Goal: Task Accomplishment & Management: Complete application form

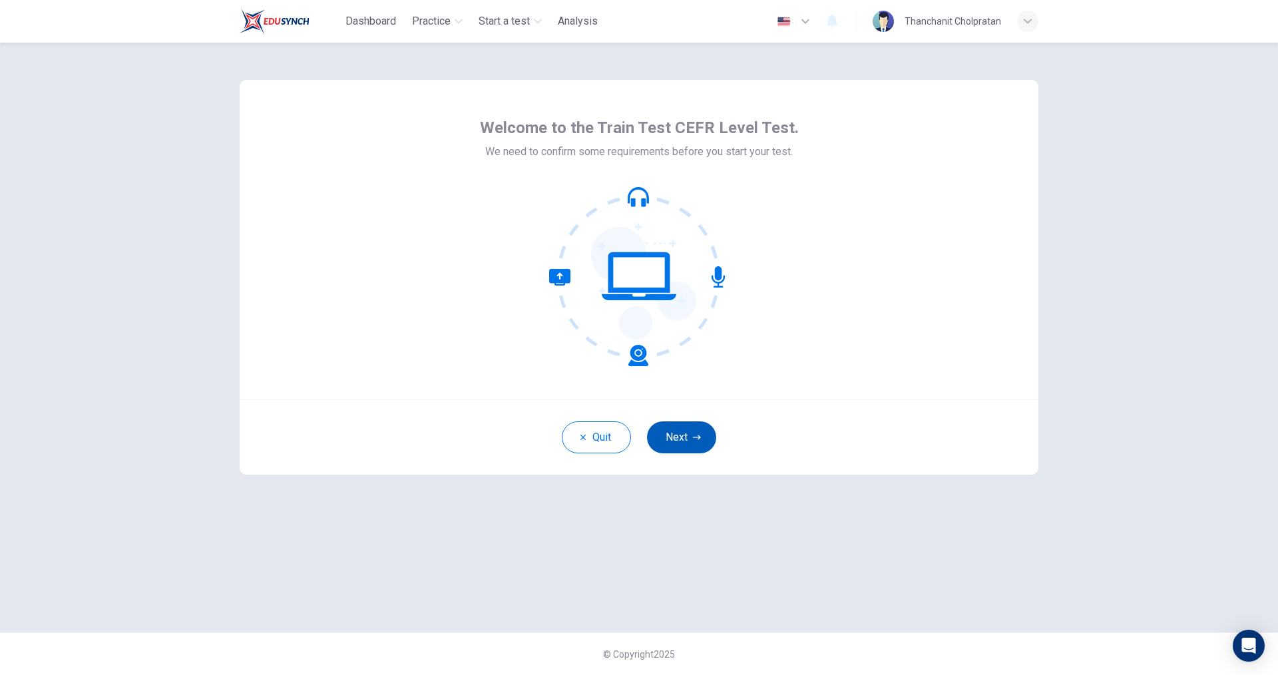
click at [691, 444] on button "Next" at bounding box center [681, 437] width 69 height 32
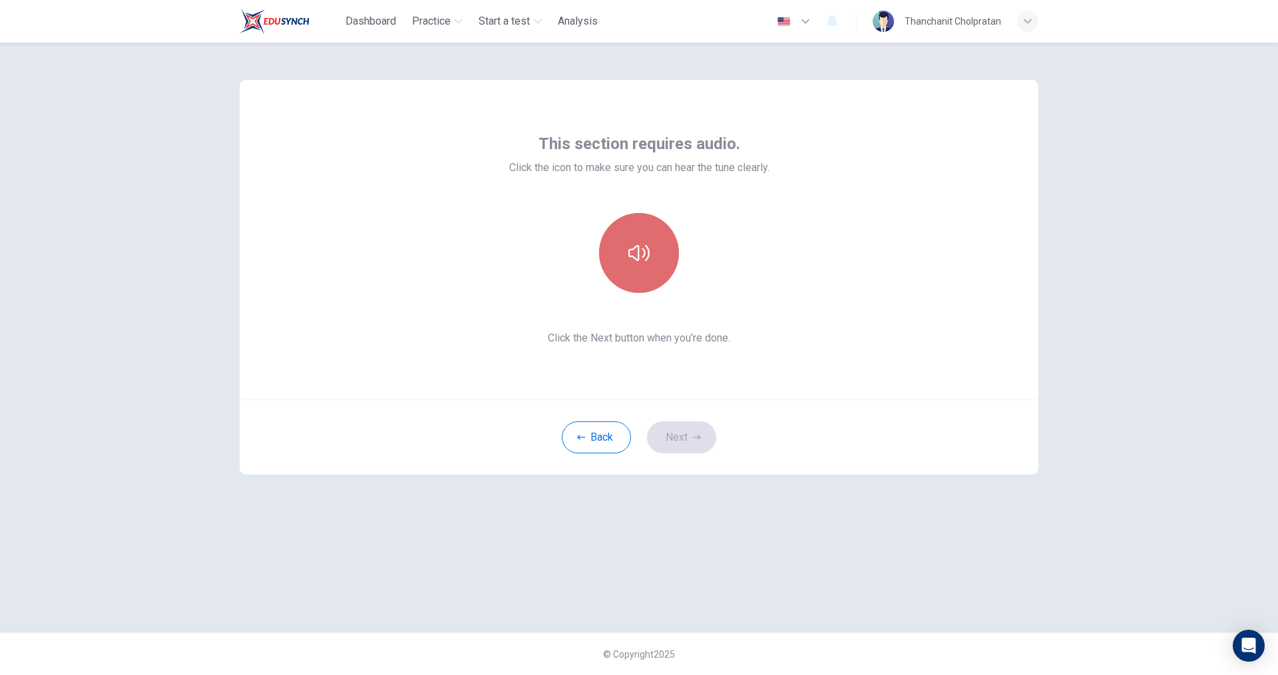
click at [635, 259] on icon "button" at bounding box center [638, 253] width 21 height 16
click at [686, 447] on button "Next" at bounding box center [681, 437] width 69 height 32
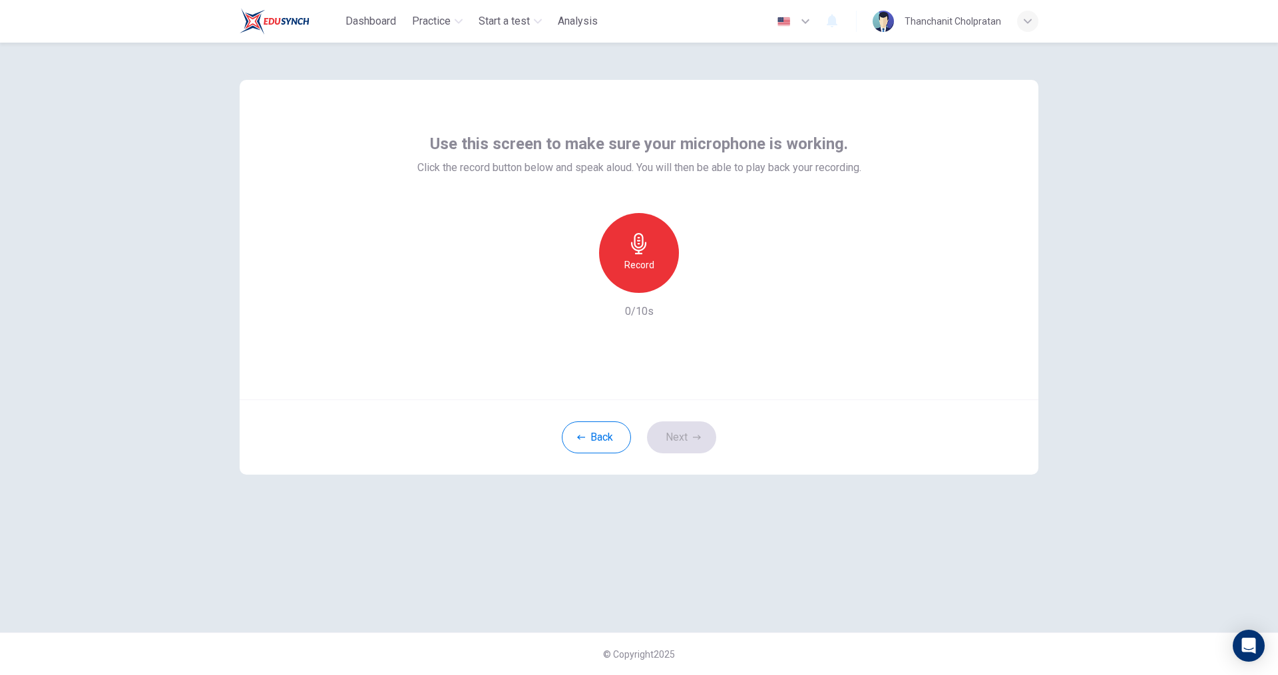
click at [636, 272] on h6 "Record" at bounding box center [639, 265] width 30 height 16
click at [654, 269] on div "Stop" at bounding box center [639, 253] width 80 height 80
click at [703, 283] on icon "button" at bounding box center [699, 282] width 13 height 13
click at [680, 443] on button "Next" at bounding box center [681, 437] width 69 height 32
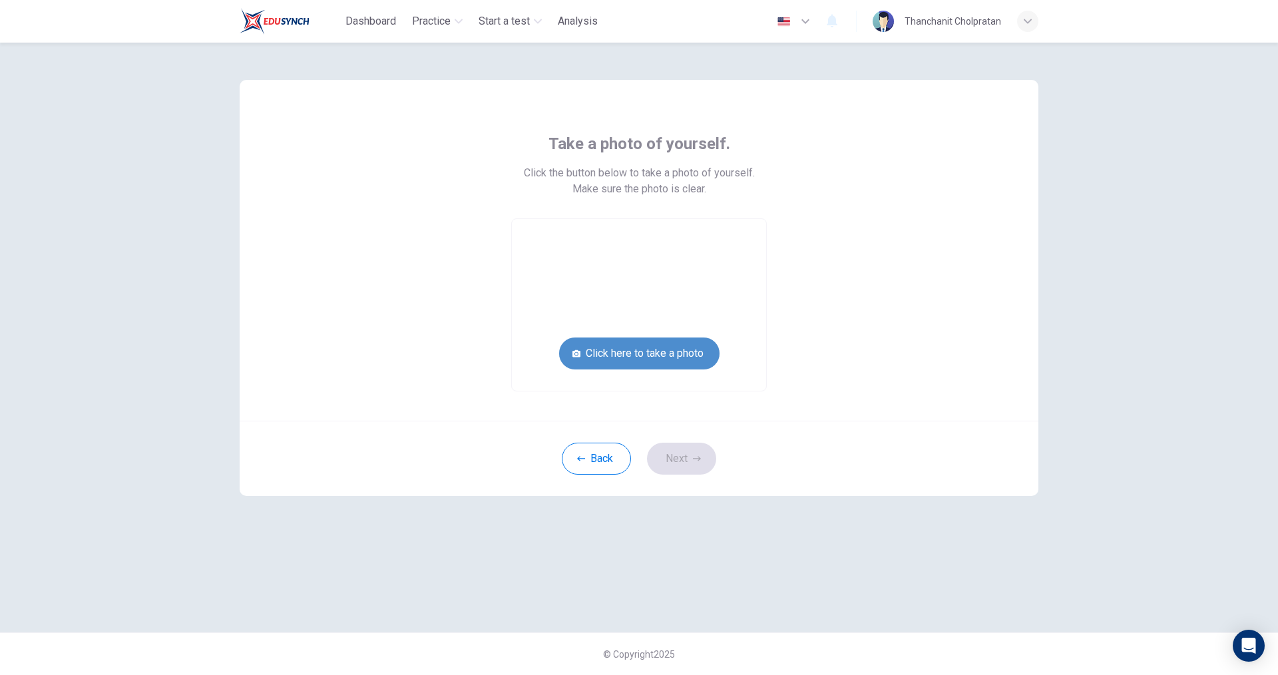
click at [674, 350] on button "Click here to take a photo" at bounding box center [639, 353] width 160 height 32
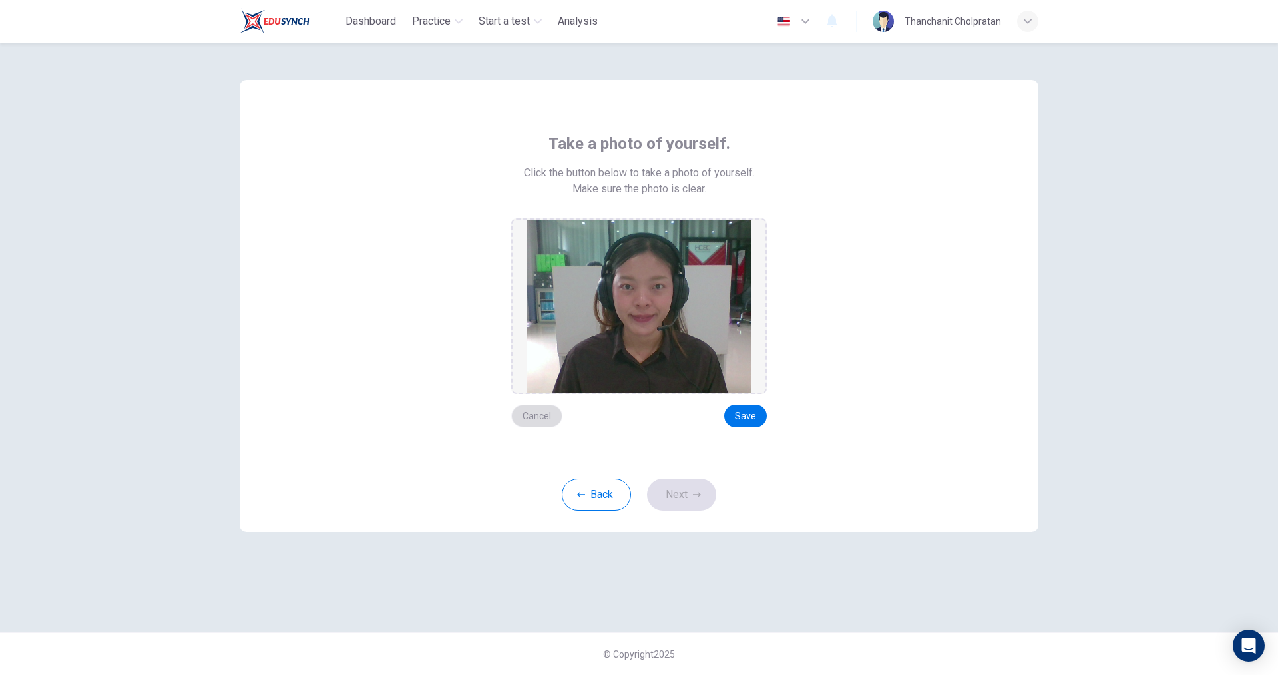
click at [549, 411] on button "Cancel" at bounding box center [536, 416] width 51 height 23
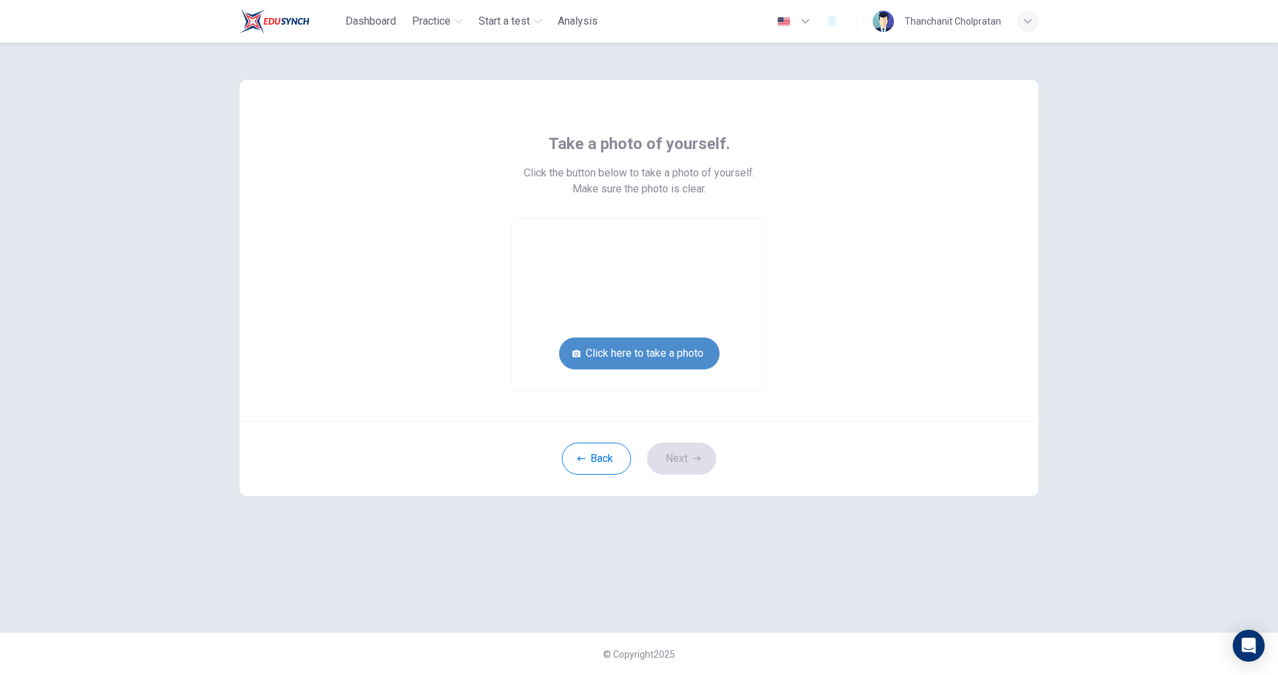
click at [650, 351] on button "Click here to take a photo" at bounding box center [639, 353] width 160 height 32
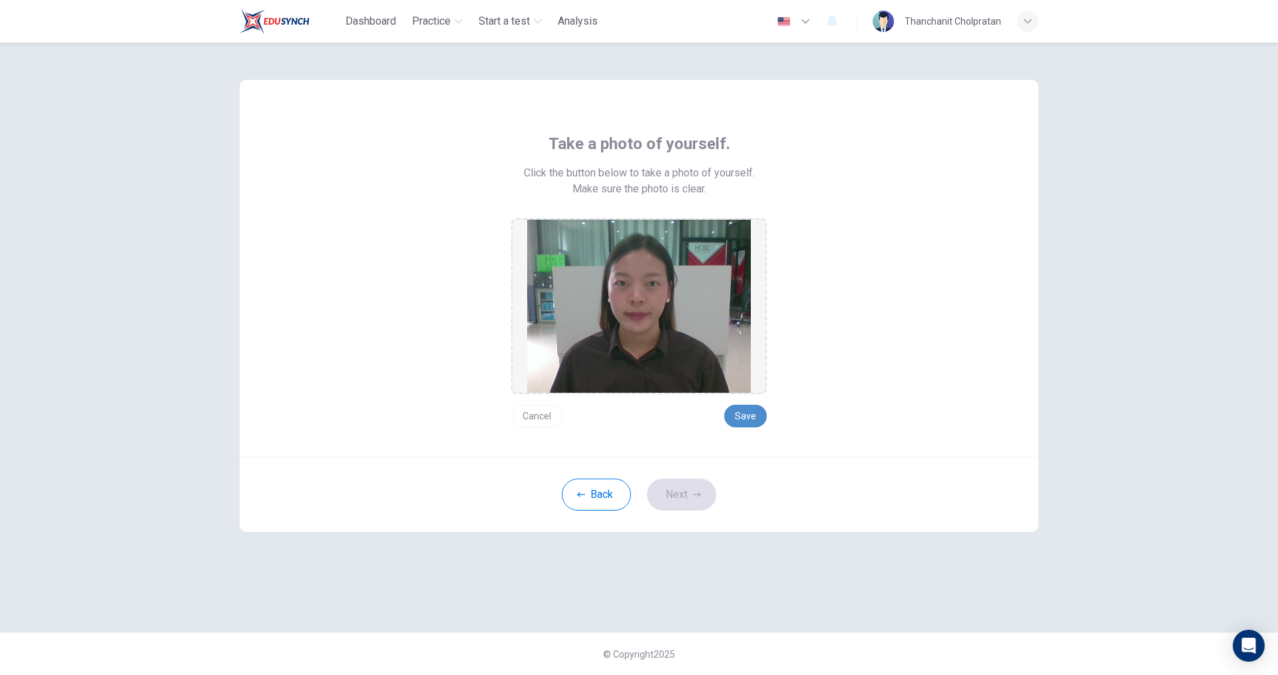
click at [752, 416] on button "Save" at bounding box center [745, 416] width 43 height 23
click at [678, 492] on button "Next" at bounding box center [681, 495] width 69 height 32
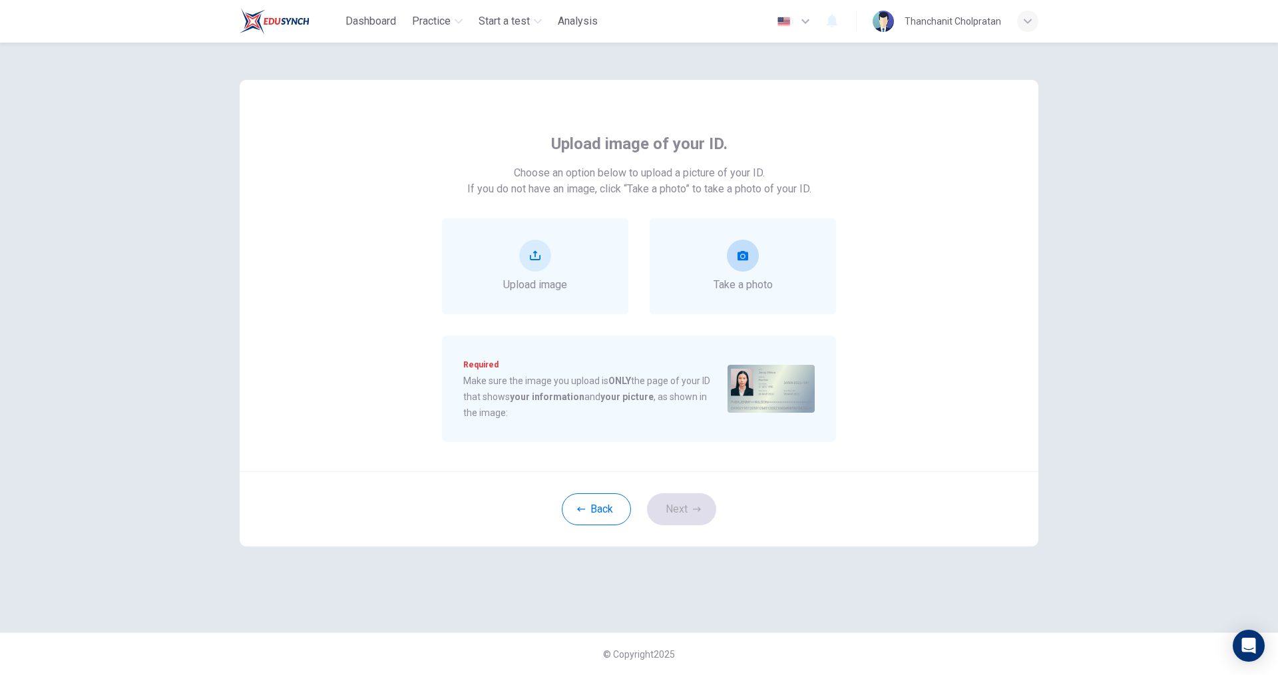
click at [741, 253] on icon "take photo" at bounding box center [742, 255] width 11 height 9
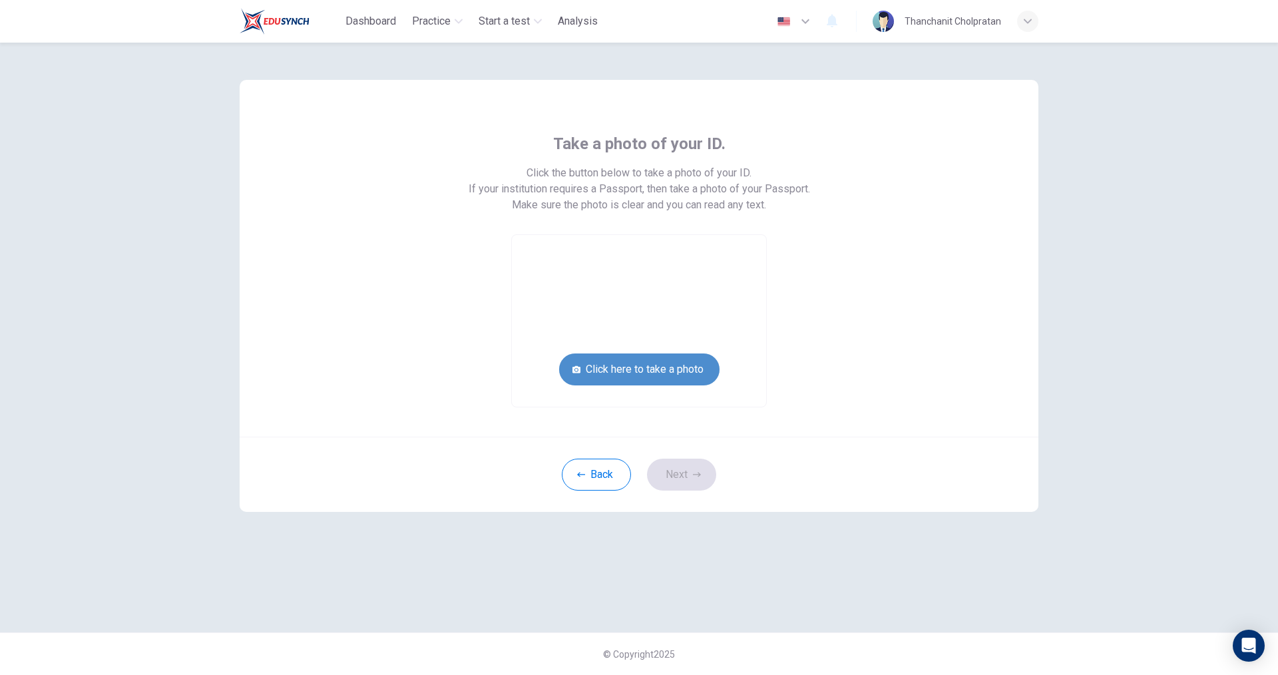
click at [682, 368] on button "Click here to take a photo" at bounding box center [639, 369] width 160 height 32
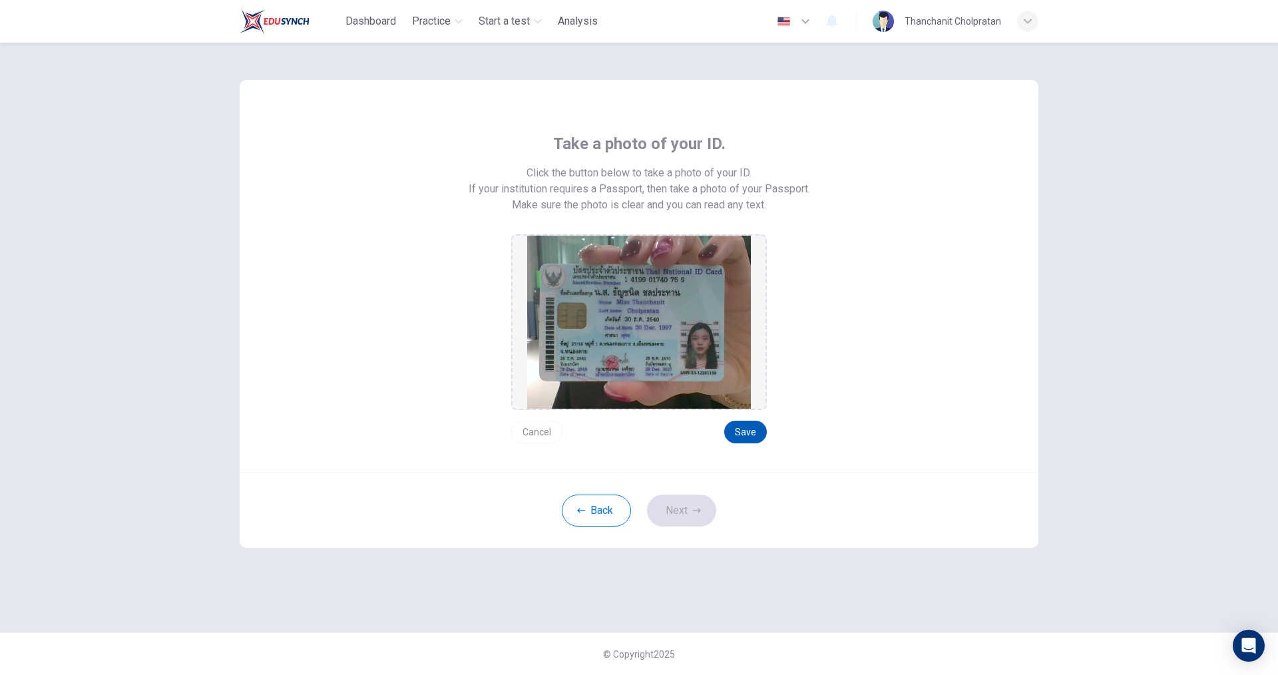
click at [746, 431] on button "Save" at bounding box center [745, 432] width 43 height 23
click at [673, 516] on button "Next" at bounding box center [681, 510] width 69 height 32
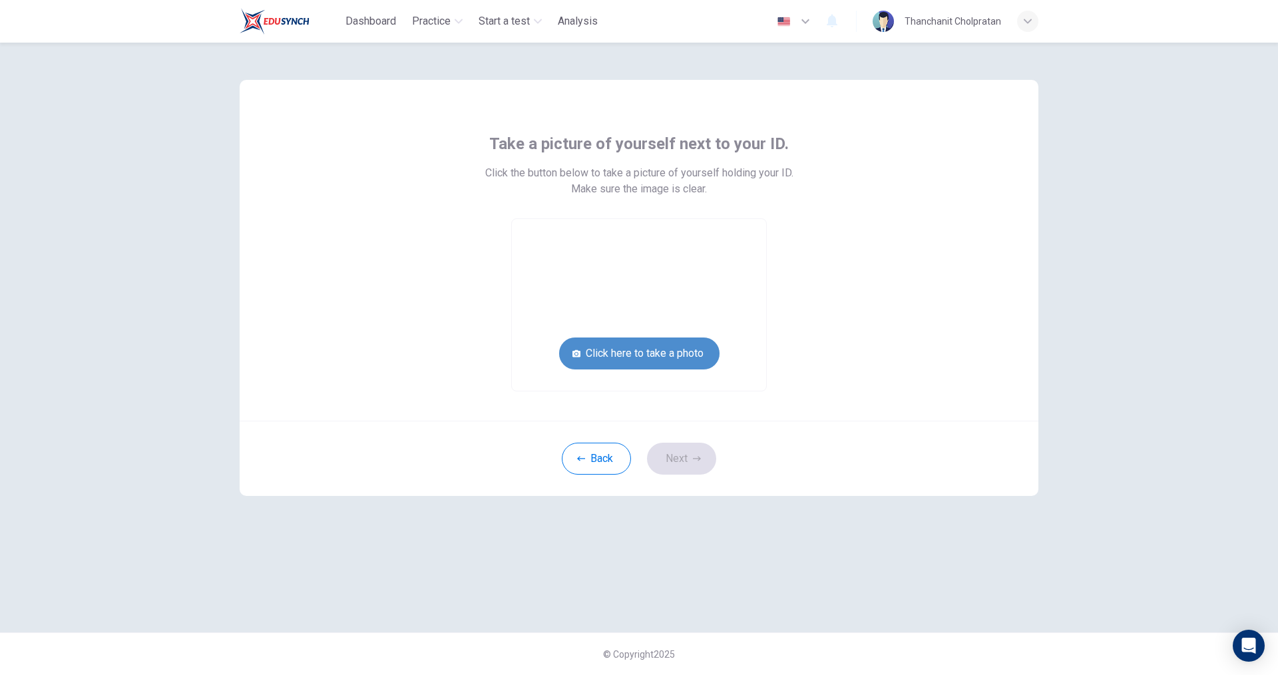
click at [692, 353] on button "Click here to take a photo" at bounding box center [639, 353] width 160 height 32
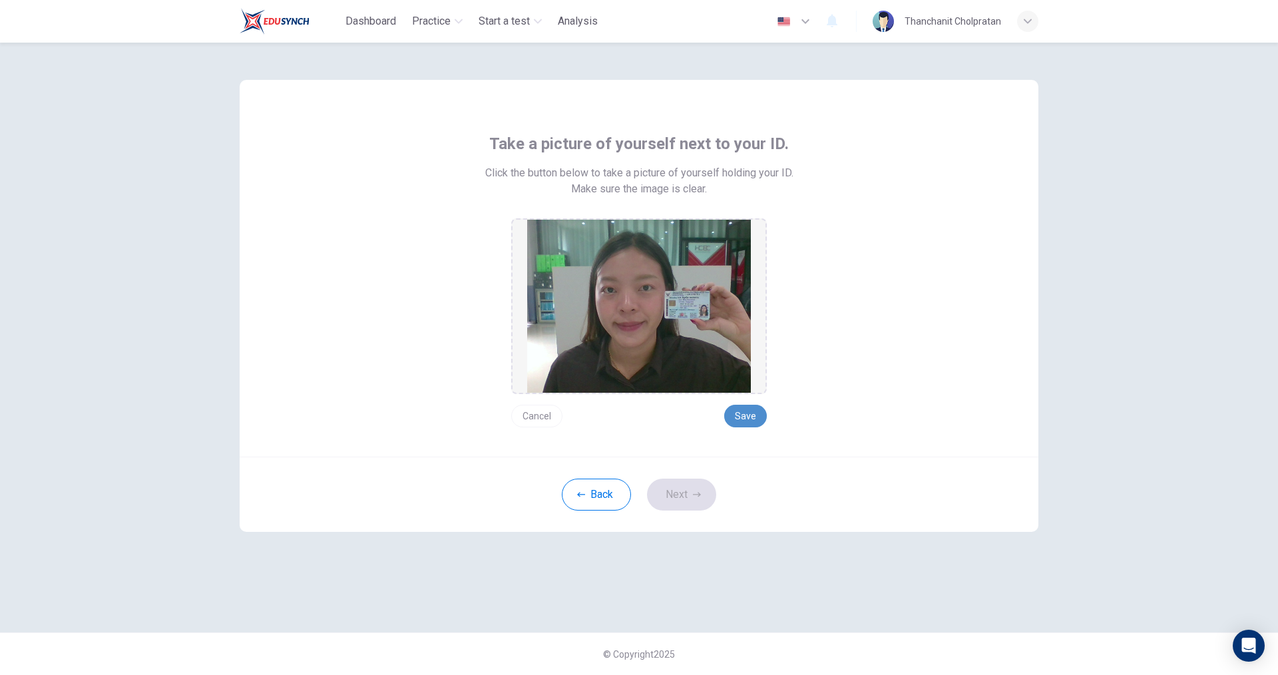
click at [759, 418] on button "Save" at bounding box center [745, 416] width 43 height 23
click at [689, 493] on button "Next" at bounding box center [681, 495] width 69 height 32
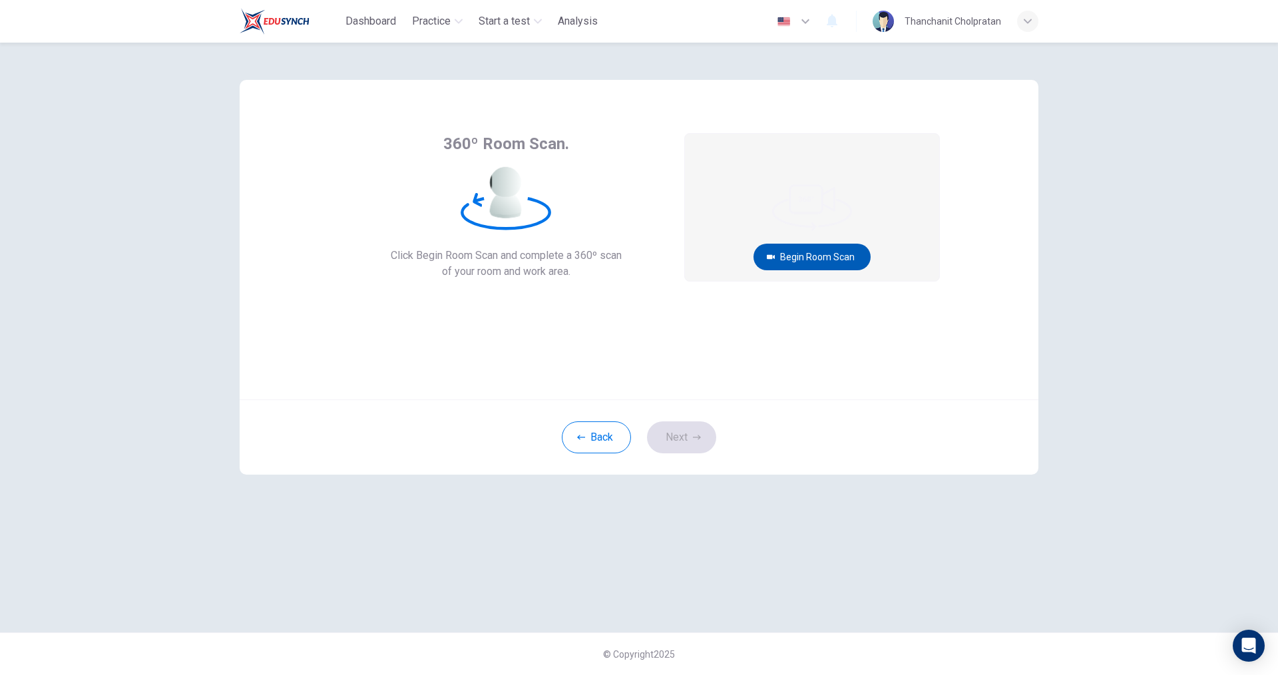
click at [827, 264] on button "Begin Room Scan" at bounding box center [811, 257] width 117 height 27
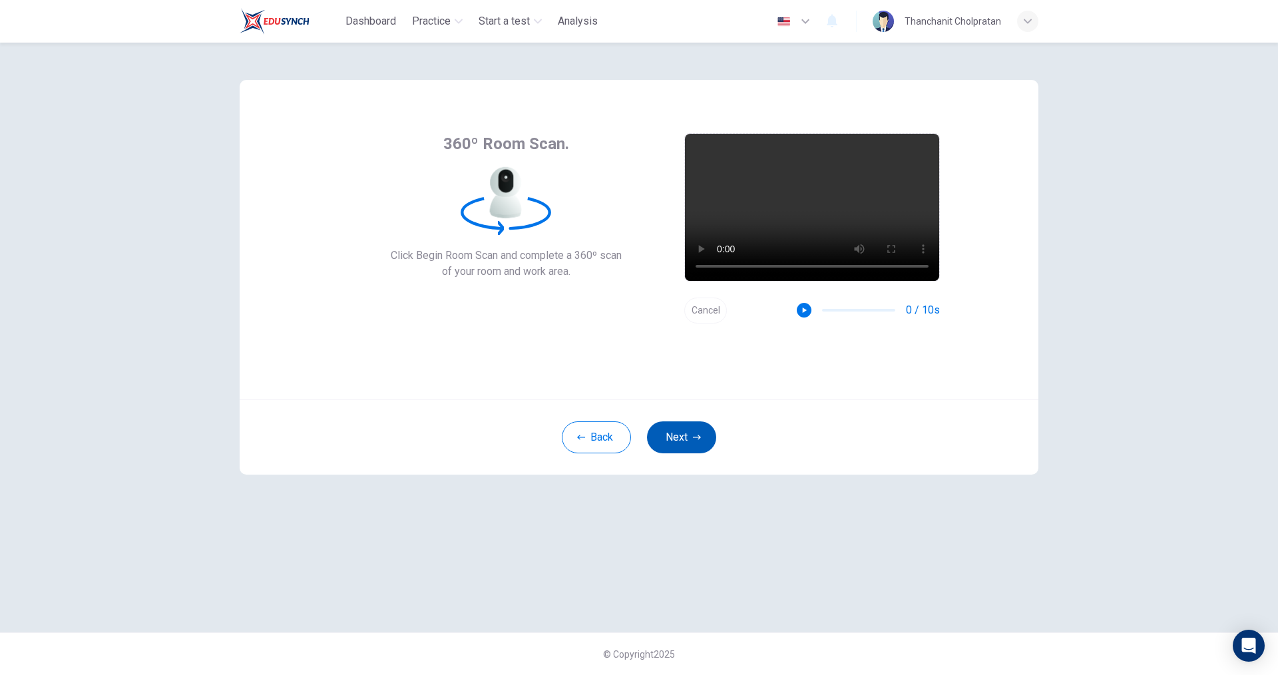
click at [681, 433] on button "Next" at bounding box center [681, 437] width 69 height 32
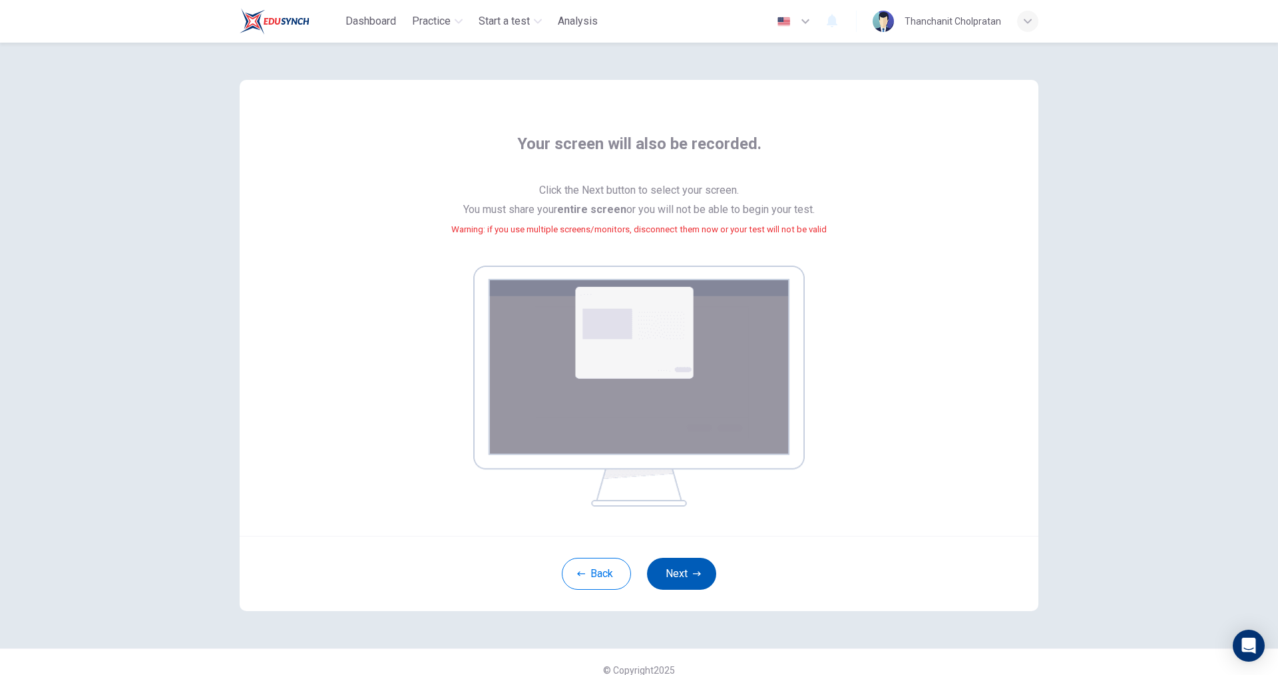
click at [687, 563] on button "Next" at bounding box center [681, 574] width 69 height 32
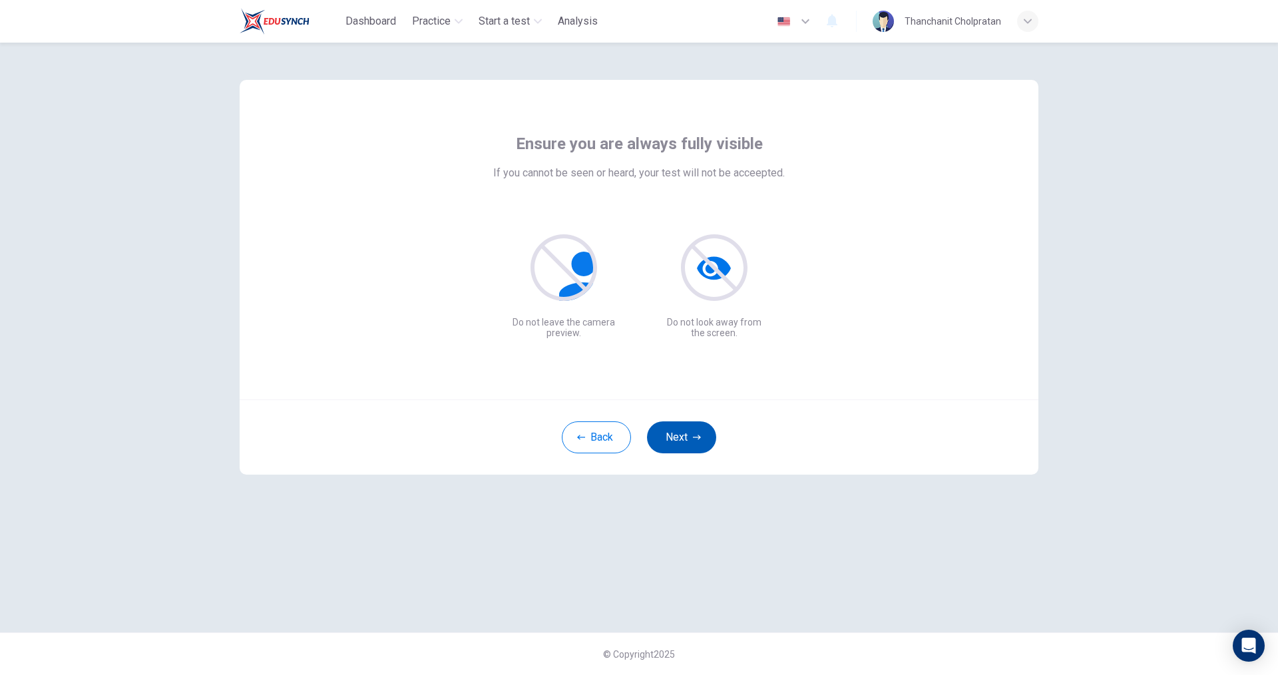
click at [693, 447] on button "Next" at bounding box center [681, 437] width 69 height 32
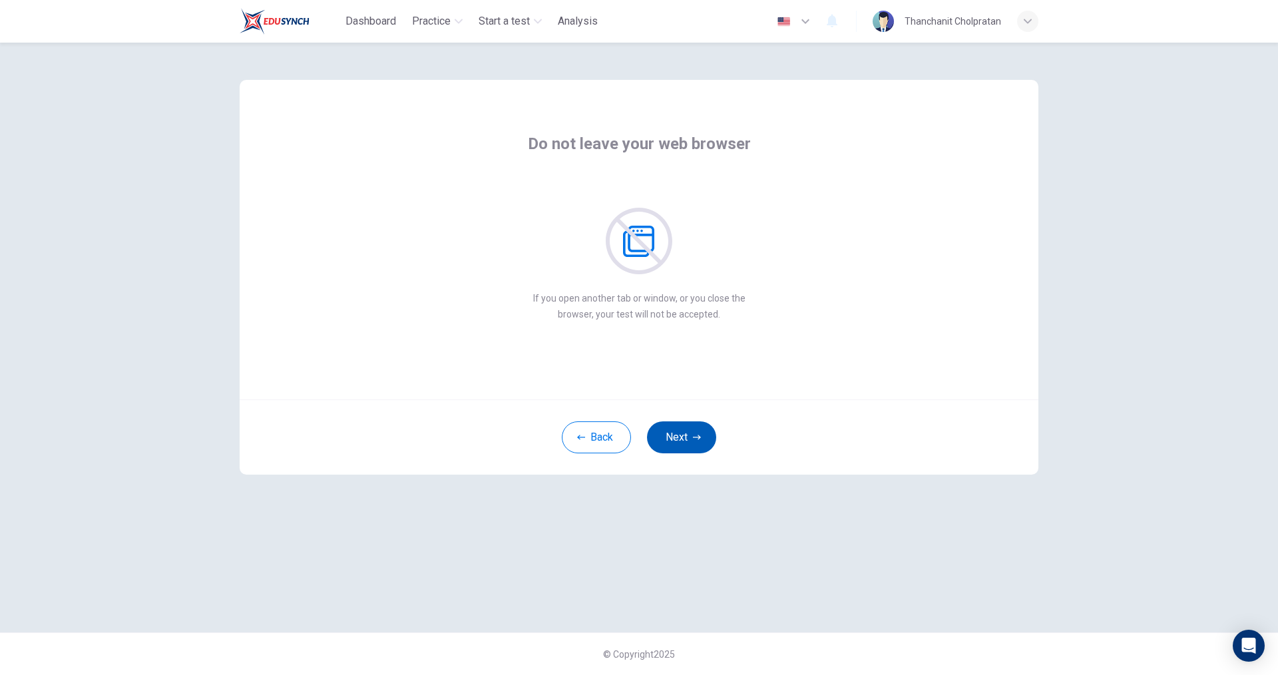
click at [693, 447] on button "Next" at bounding box center [681, 437] width 69 height 32
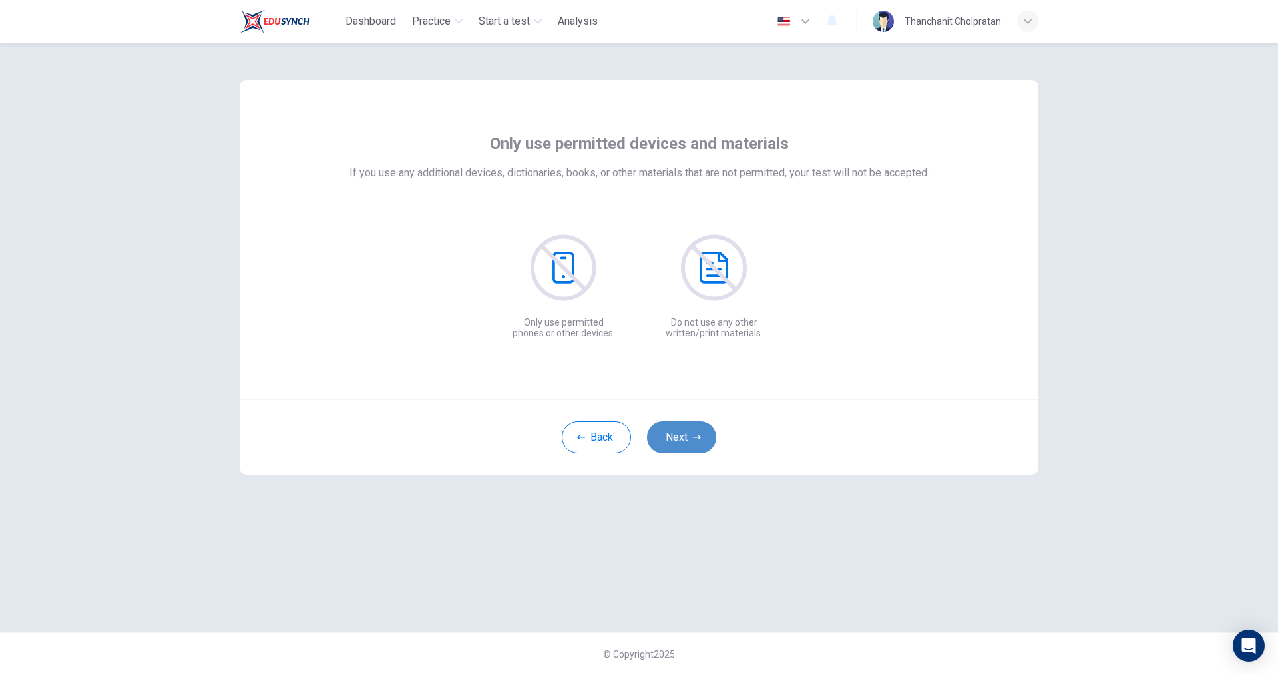
click at [693, 447] on button "Next" at bounding box center [681, 437] width 69 height 32
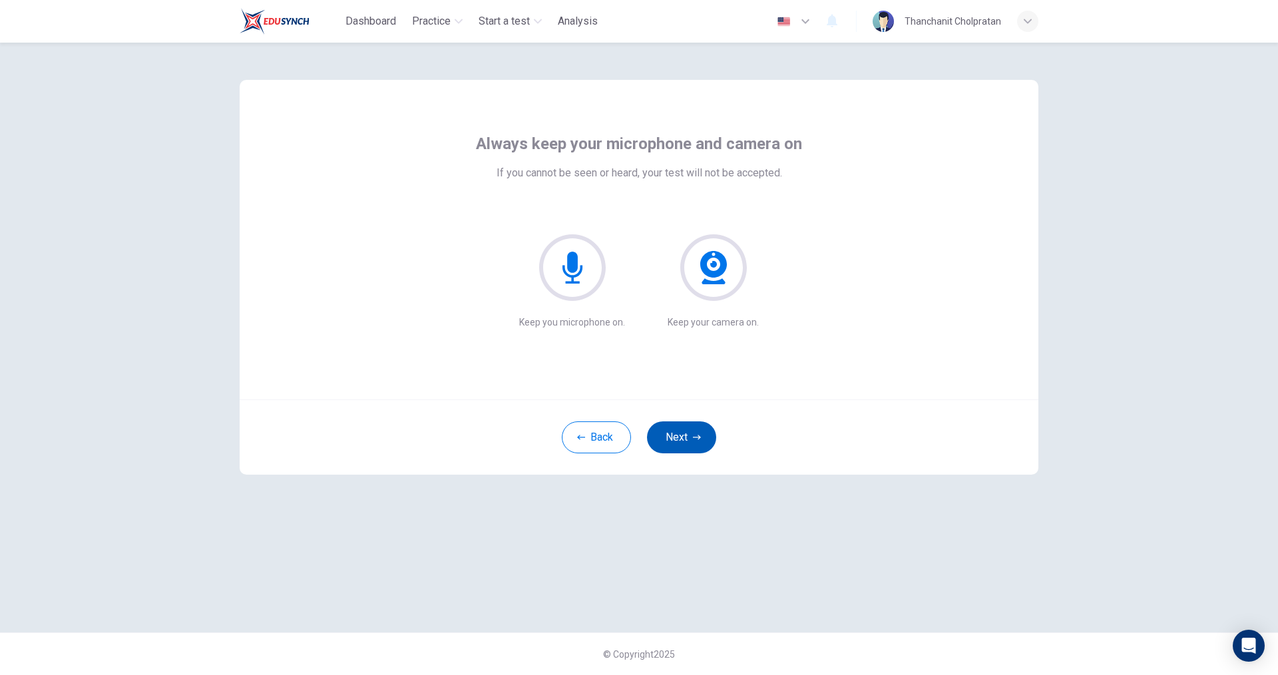
click at [693, 447] on button "Next" at bounding box center [681, 437] width 69 height 32
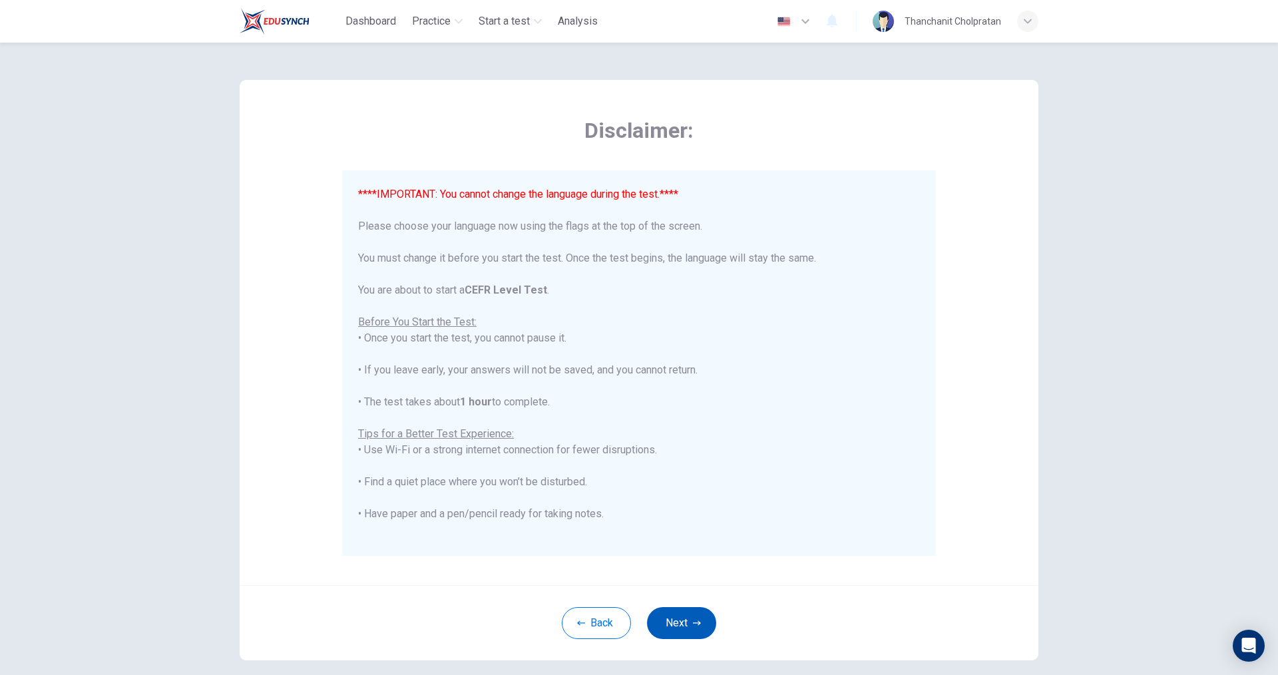
click at [681, 628] on button "Next" at bounding box center [681, 623] width 69 height 32
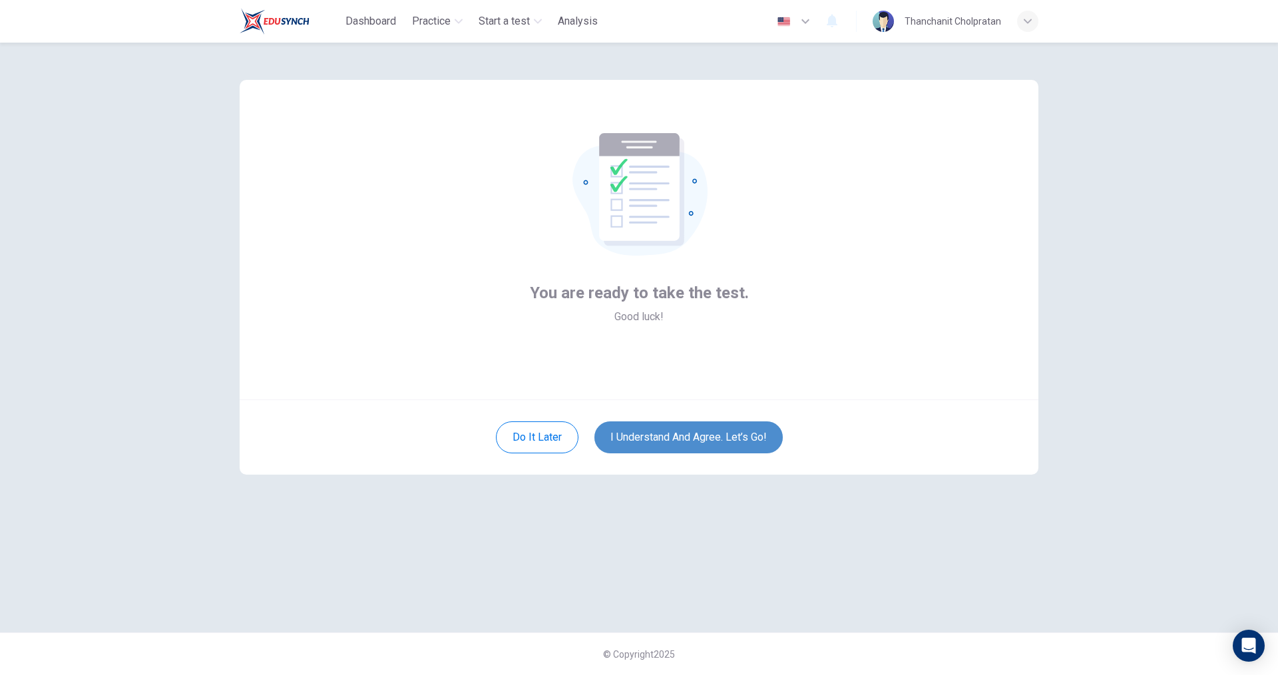
click at [661, 438] on button "I understand and agree. Let’s go!" at bounding box center [688, 437] width 188 height 32
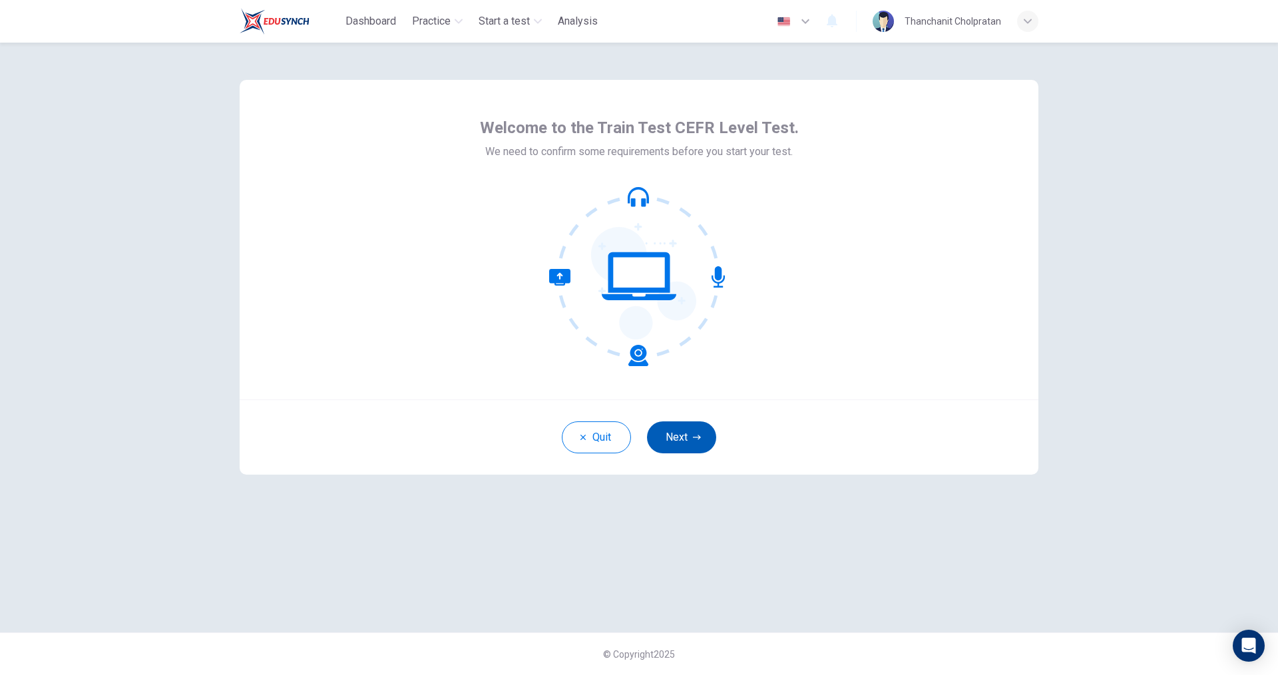
click at [691, 436] on button "Next" at bounding box center [681, 437] width 69 height 32
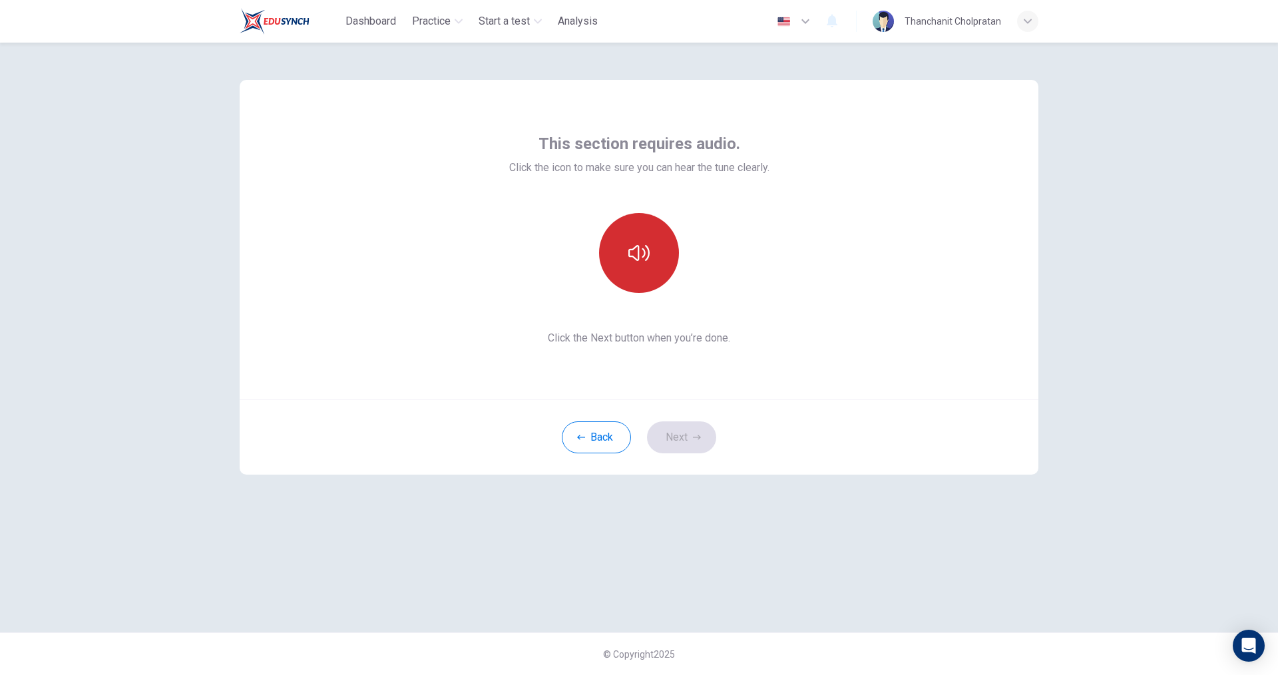
click at [647, 268] on button "button" at bounding box center [639, 253] width 80 height 80
click at [682, 439] on button "Next" at bounding box center [681, 437] width 69 height 32
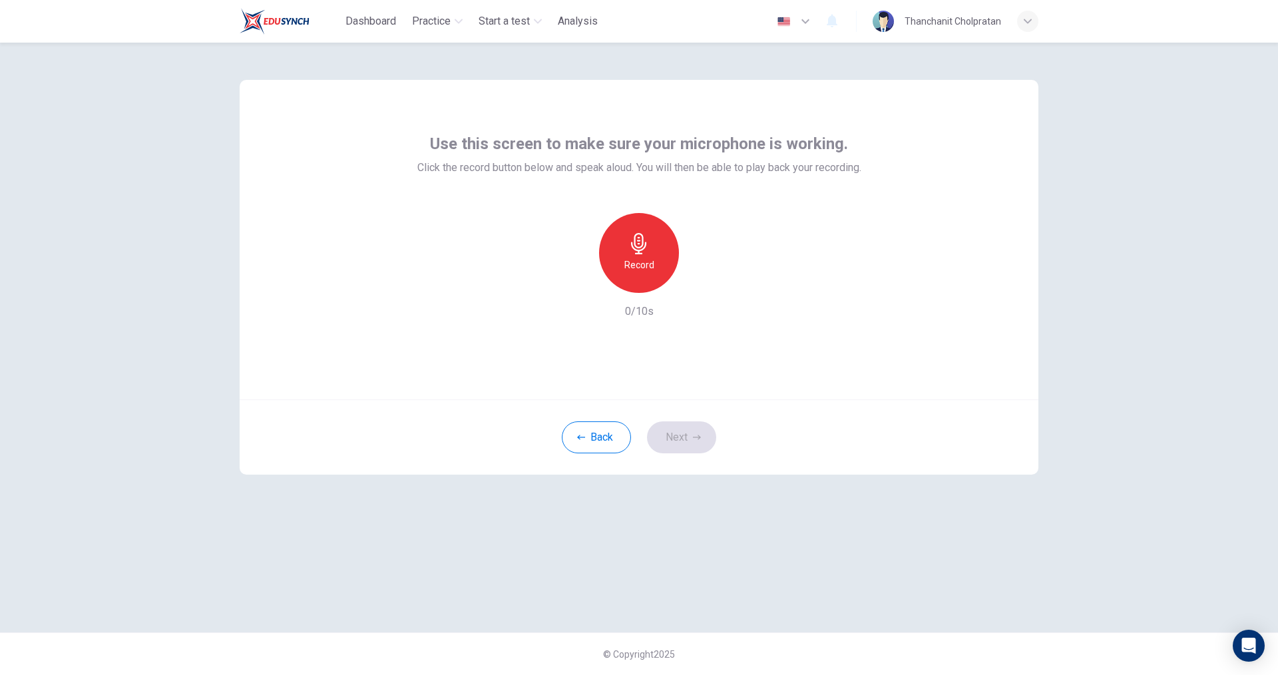
click at [654, 278] on div "Record" at bounding box center [639, 253] width 80 height 80
click at [653, 274] on div "Stop" at bounding box center [639, 253] width 80 height 80
click at [703, 280] on icon "button" at bounding box center [699, 282] width 13 height 13
click at [682, 438] on button "Next" at bounding box center [681, 437] width 69 height 32
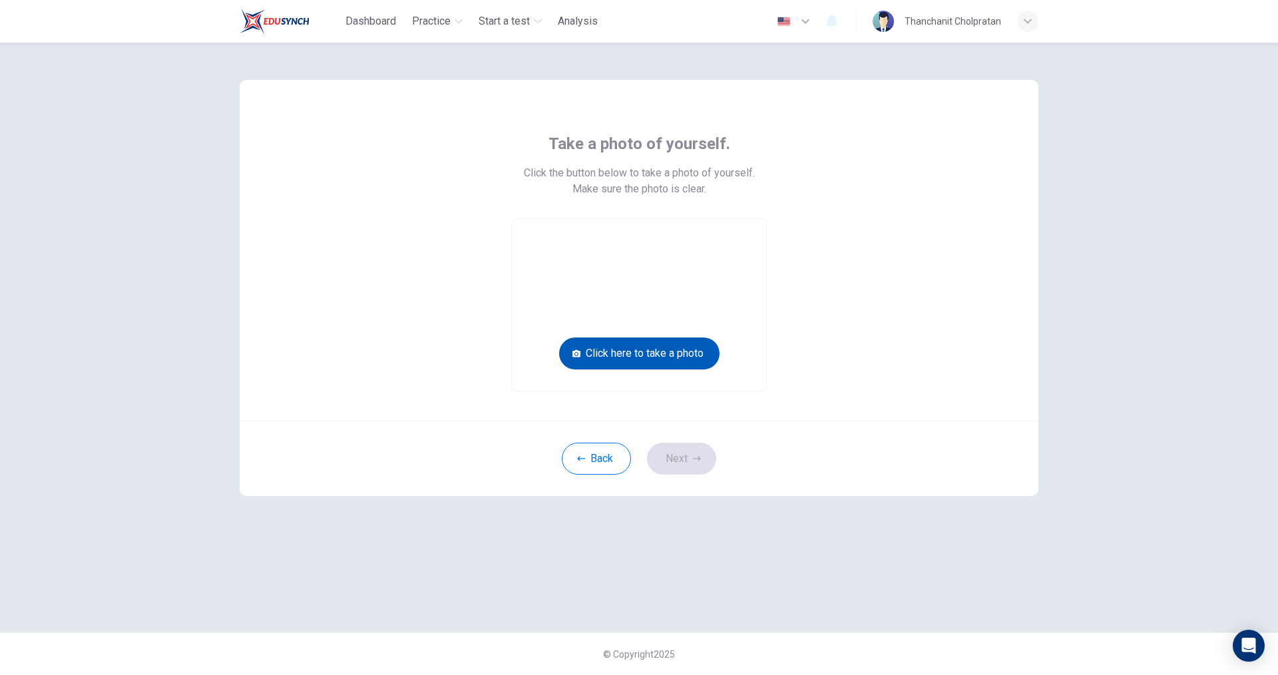
click at [642, 351] on button "Click here to take a photo" at bounding box center [639, 353] width 160 height 32
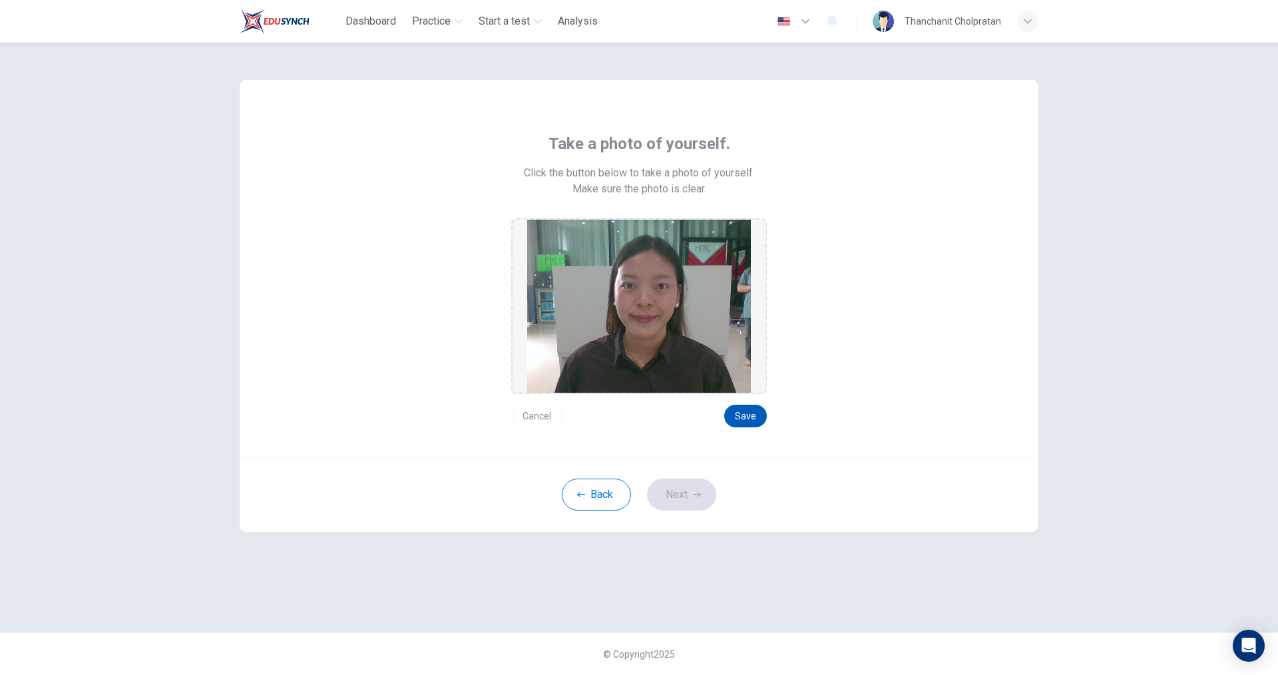
click at [749, 409] on button "Save" at bounding box center [745, 416] width 43 height 23
click at [676, 498] on button "Next" at bounding box center [681, 495] width 69 height 32
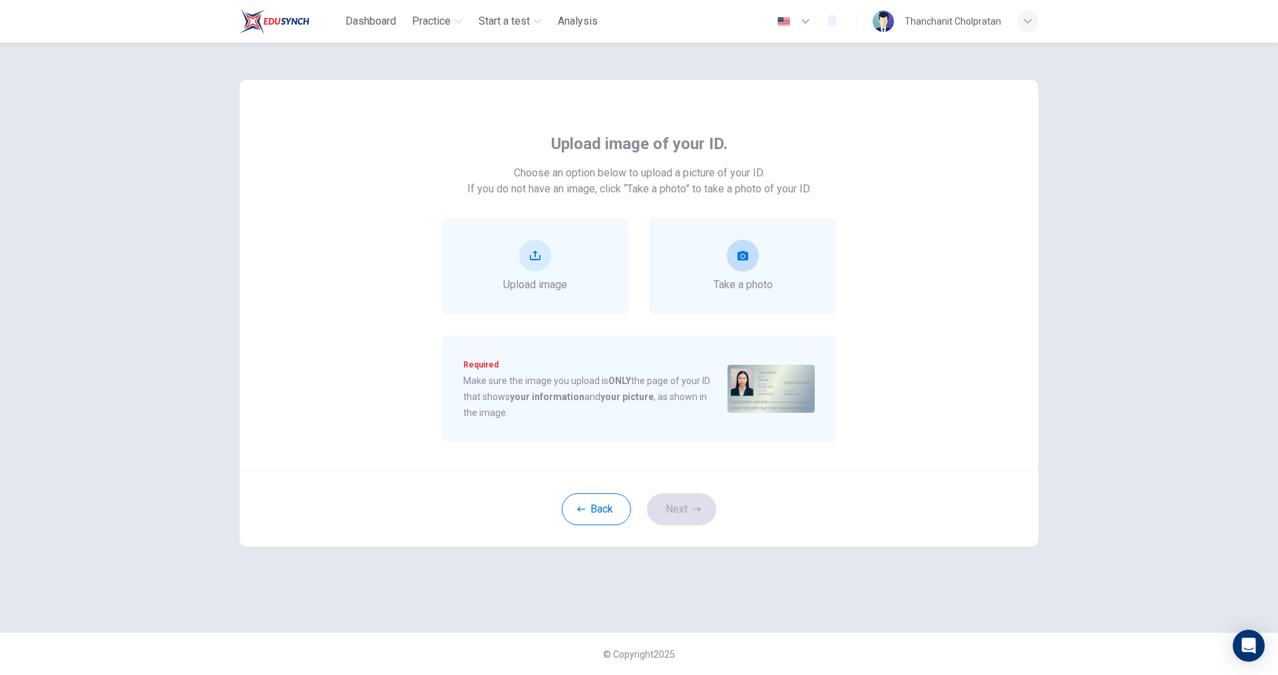
click at [733, 270] on div "Take a photo" at bounding box center [742, 266] width 59 height 53
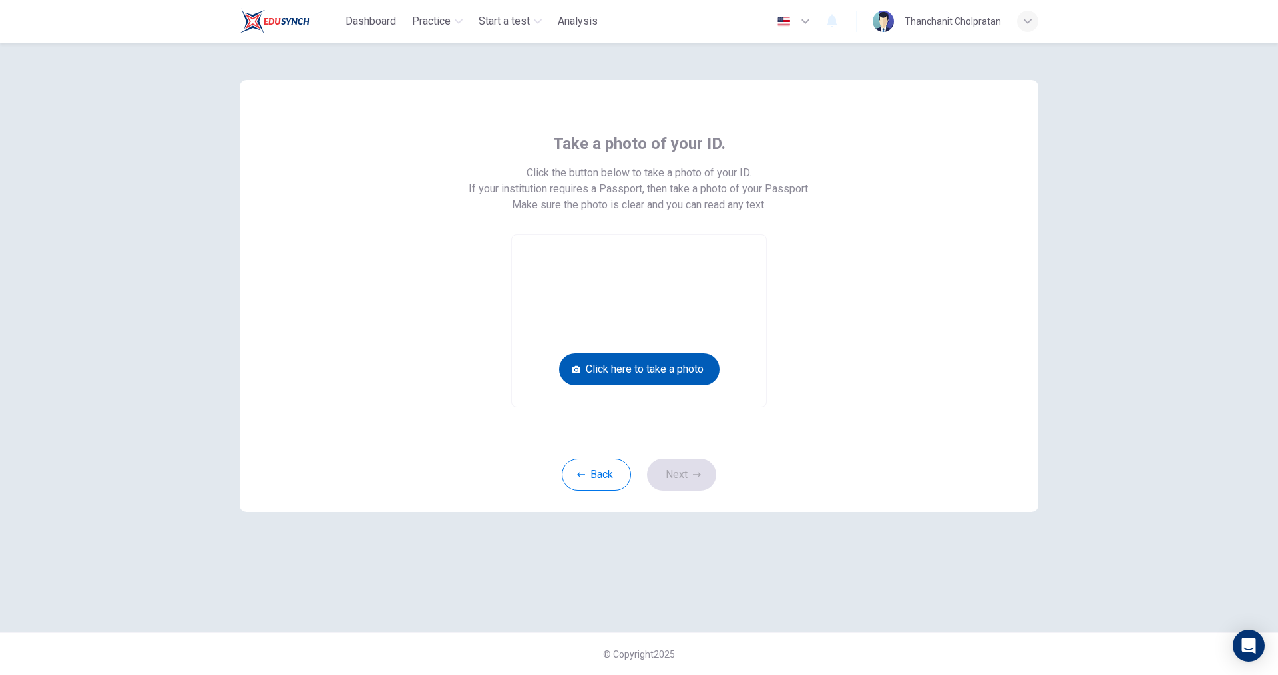
click at [680, 376] on button "Click here to take a photo" at bounding box center [639, 369] width 160 height 32
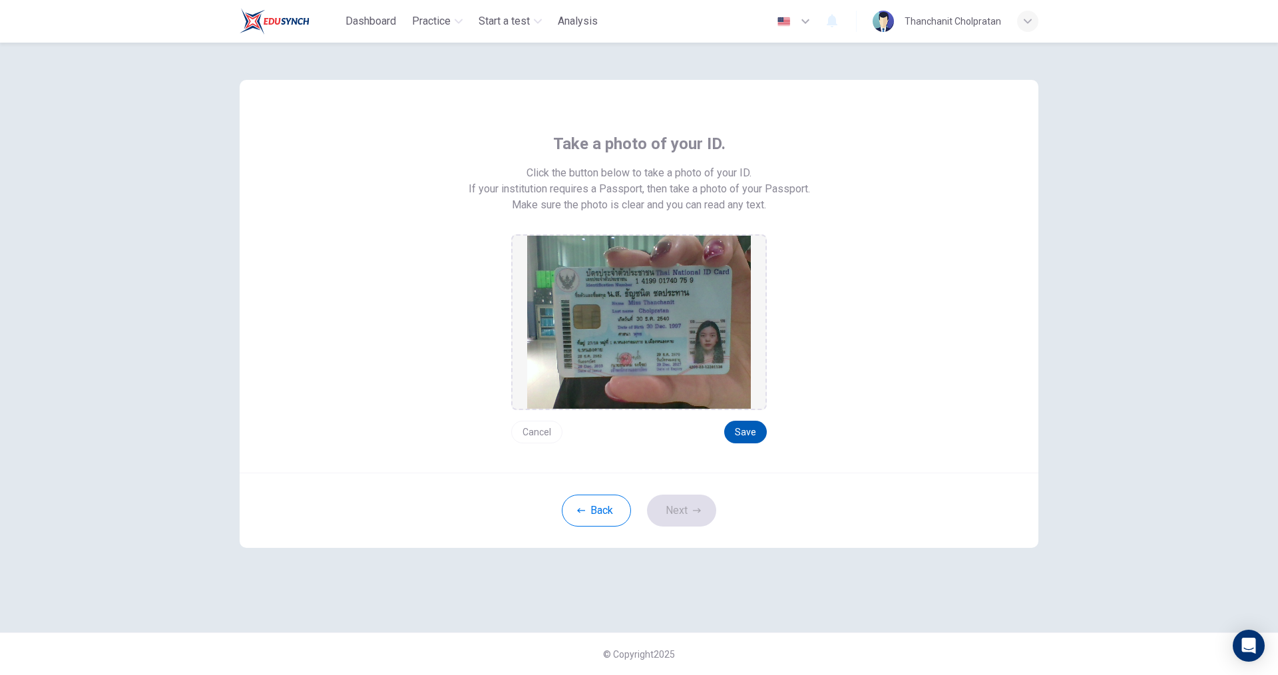
click at [754, 436] on button "Save" at bounding box center [745, 432] width 43 height 23
click at [702, 509] on button "Next" at bounding box center [681, 510] width 69 height 32
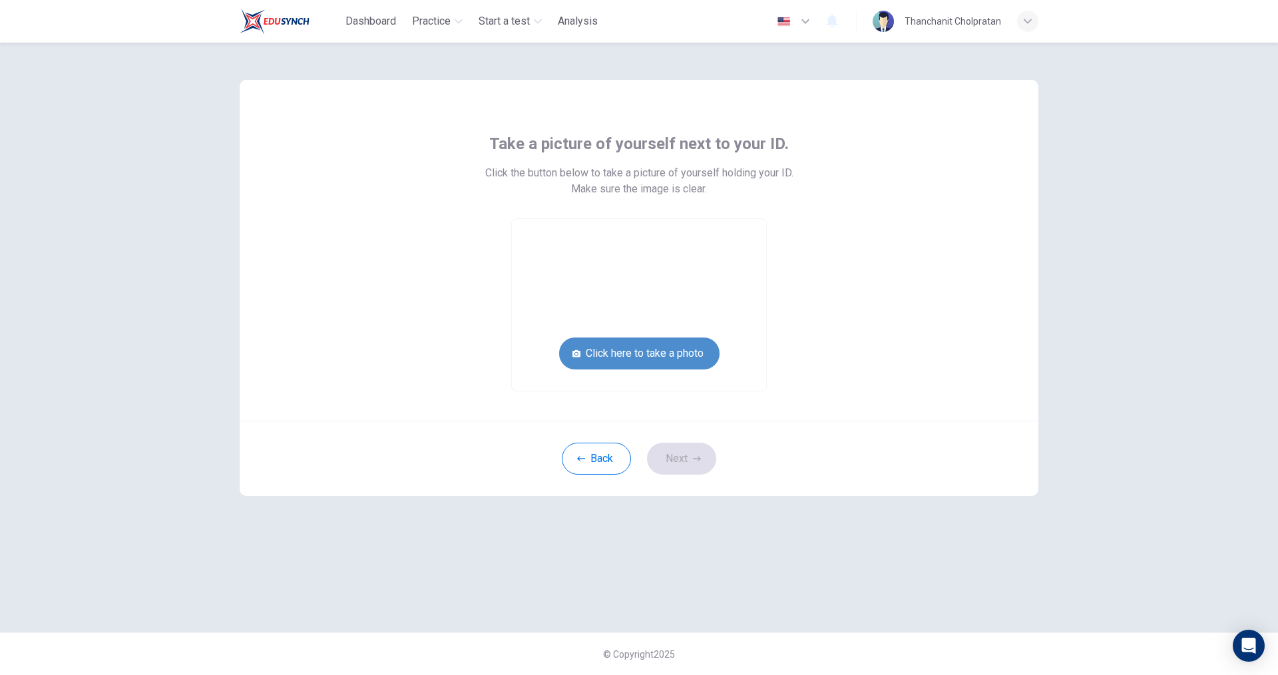
click at [678, 354] on button "Click here to take a photo" at bounding box center [639, 353] width 160 height 32
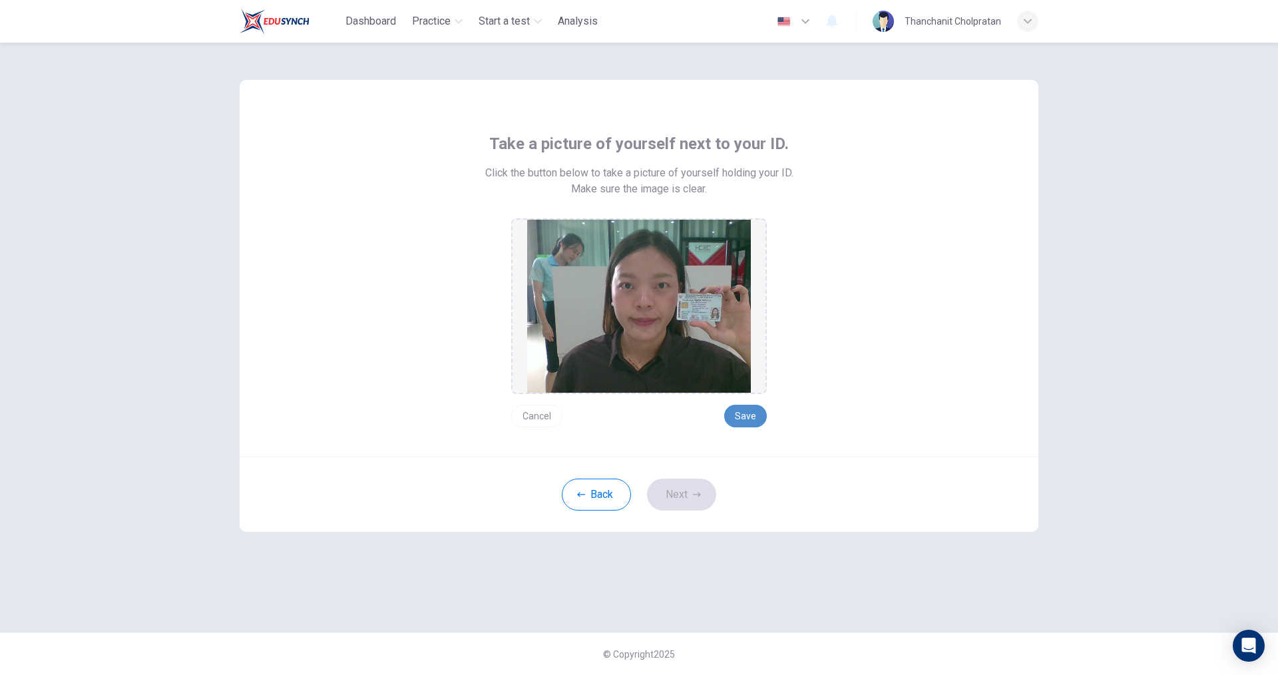
click at [749, 417] on button "Save" at bounding box center [745, 416] width 43 height 23
click at [690, 493] on button "Next" at bounding box center [681, 495] width 69 height 32
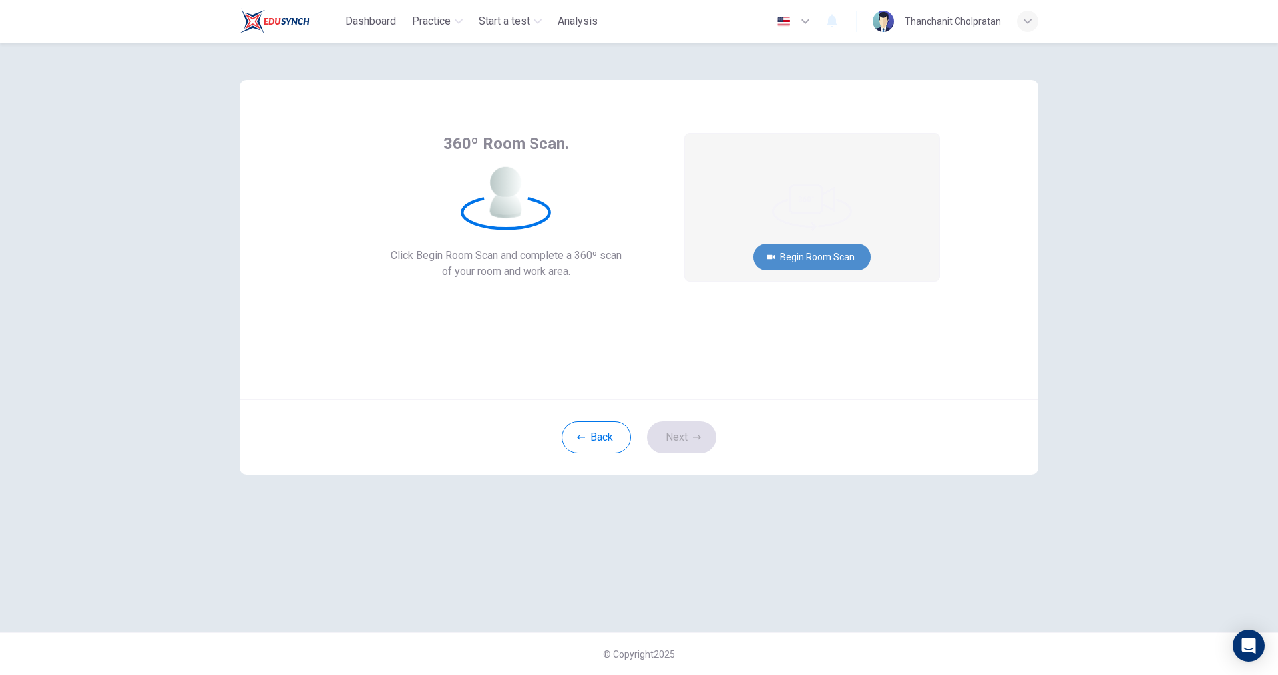
click at [837, 253] on button "Begin Room Scan" at bounding box center [811, 257] width 117 height 27
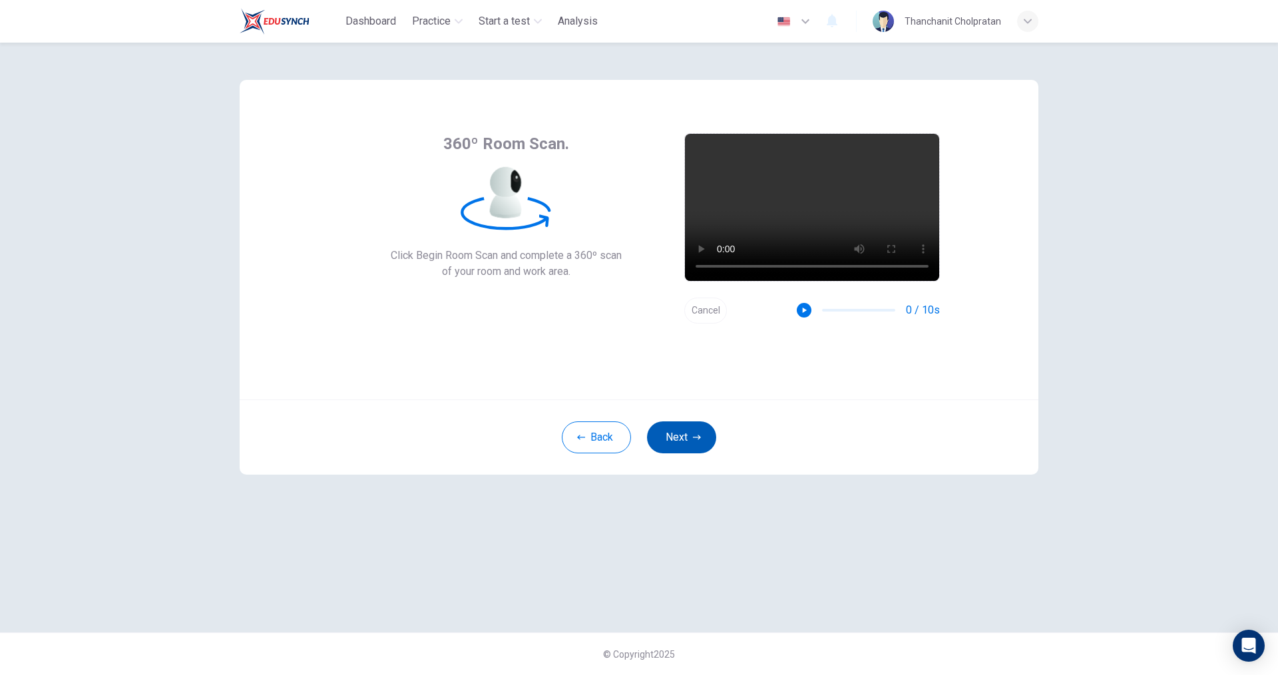
click at [681, 433] on button "Next" at bounding box center [681, 437] width 69 height 32
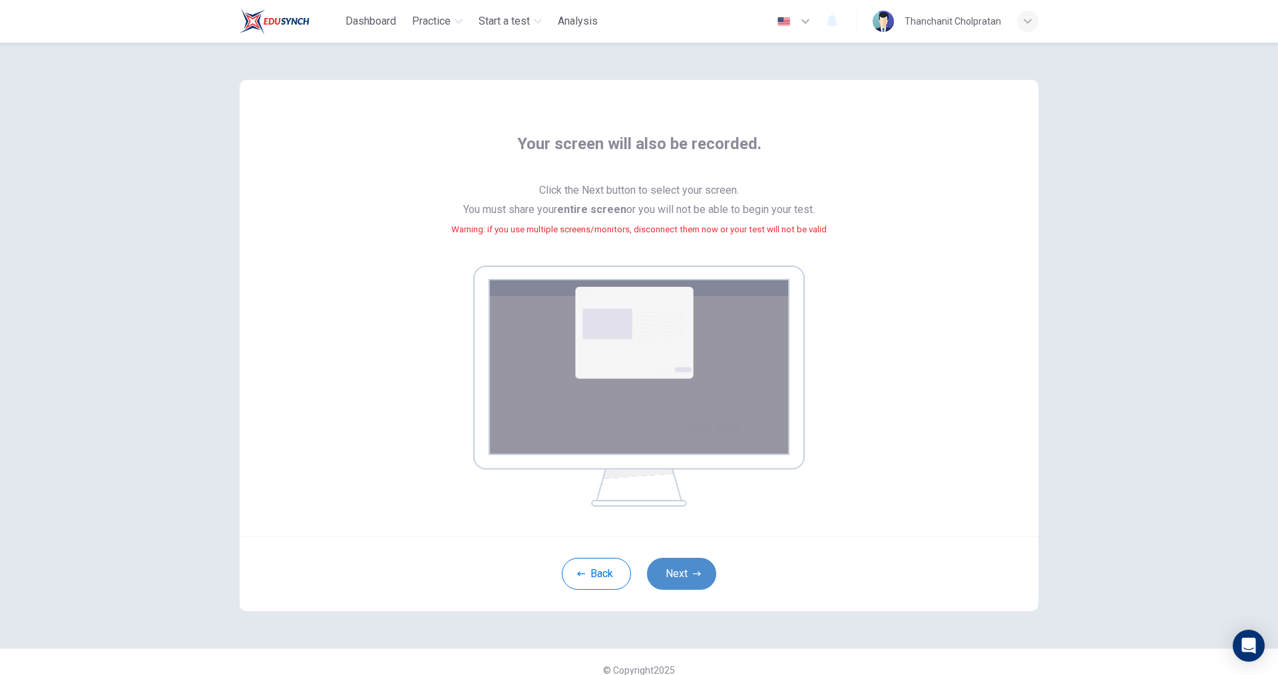
click at [679, 581] on button "Next" at bounding box center [681, 574] width 69 height 32
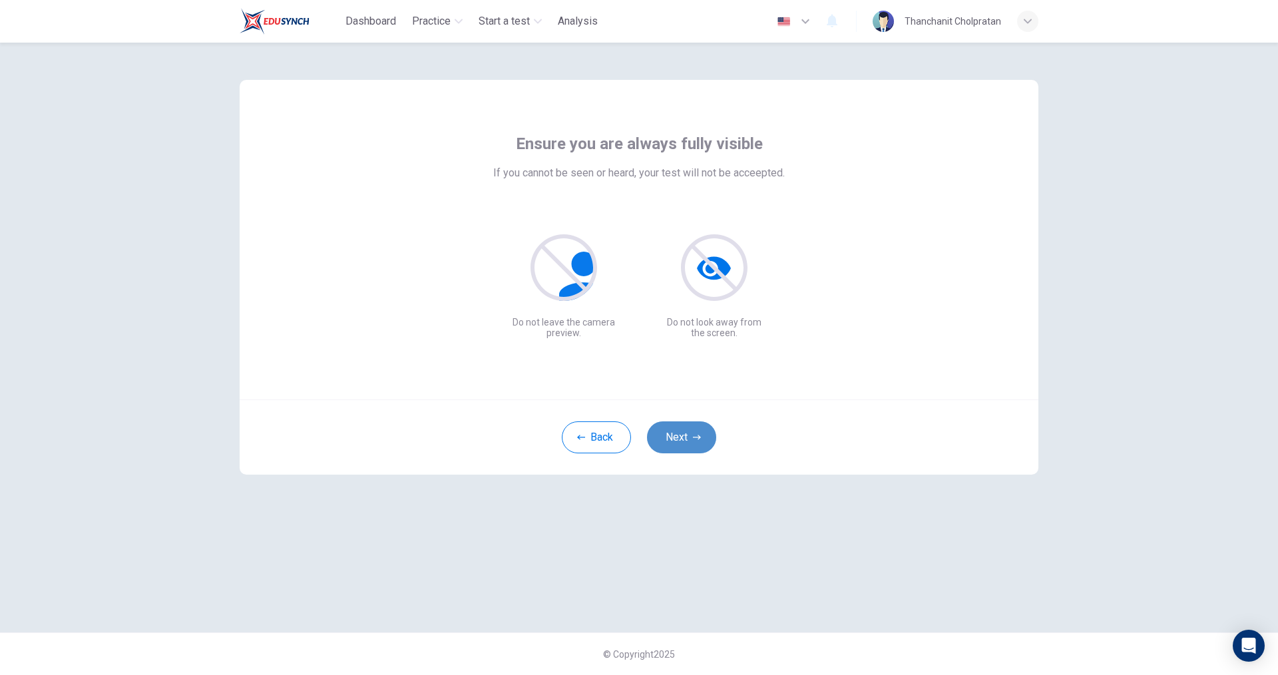
click at [685, 446] on button "Next" at bounding box center [681, 437] width 69 height 32
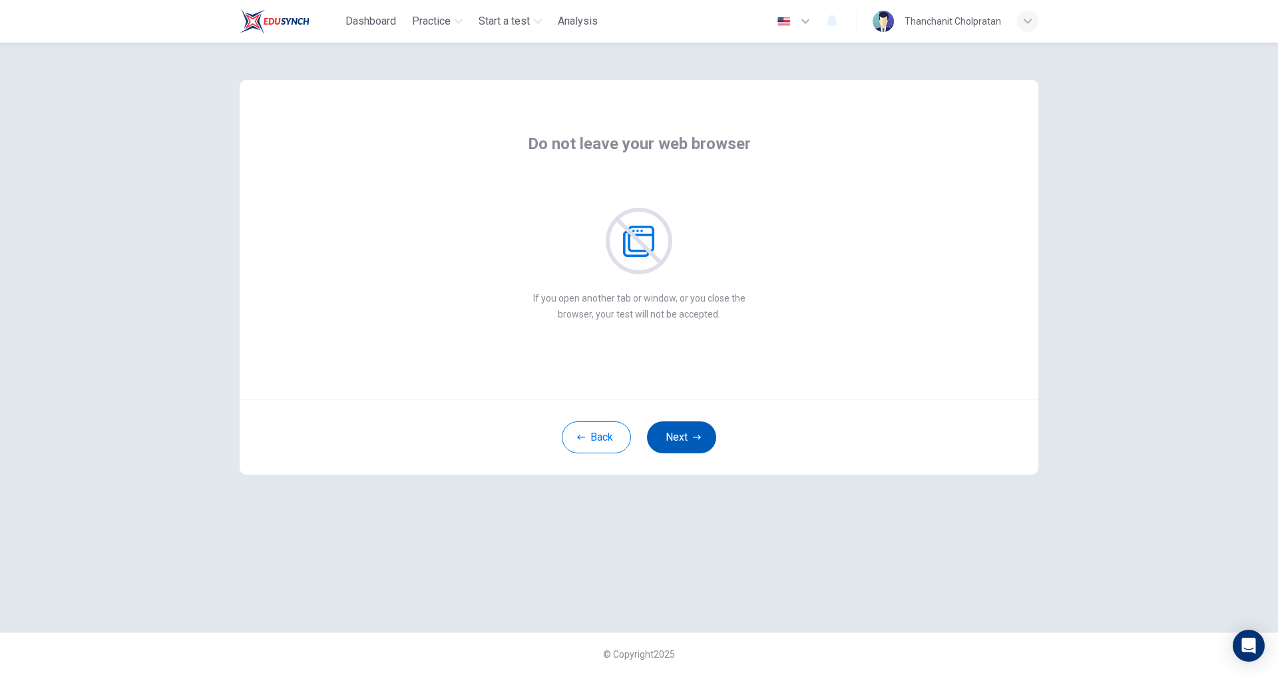
click at [685, 446] on button "Next" at bounding box center [681, 437] width 69 height 32
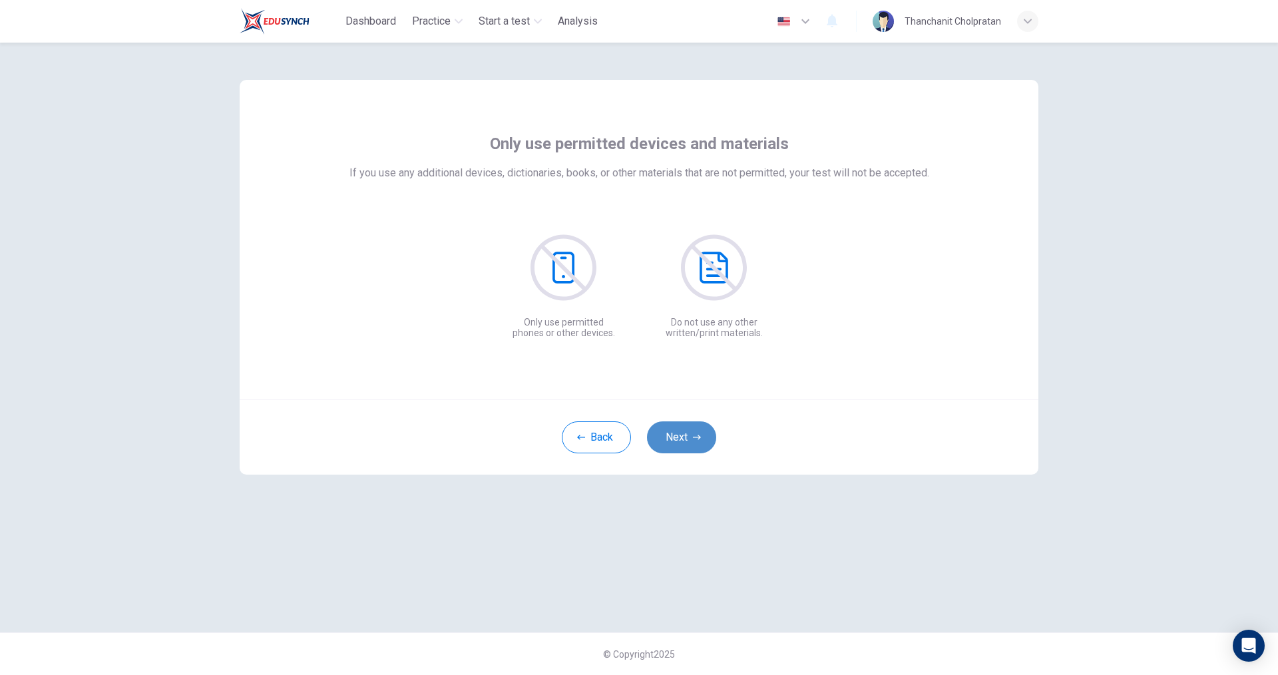
click at [685, 446] on button "Next" at bounding box center [681, 437] width 69 height 32
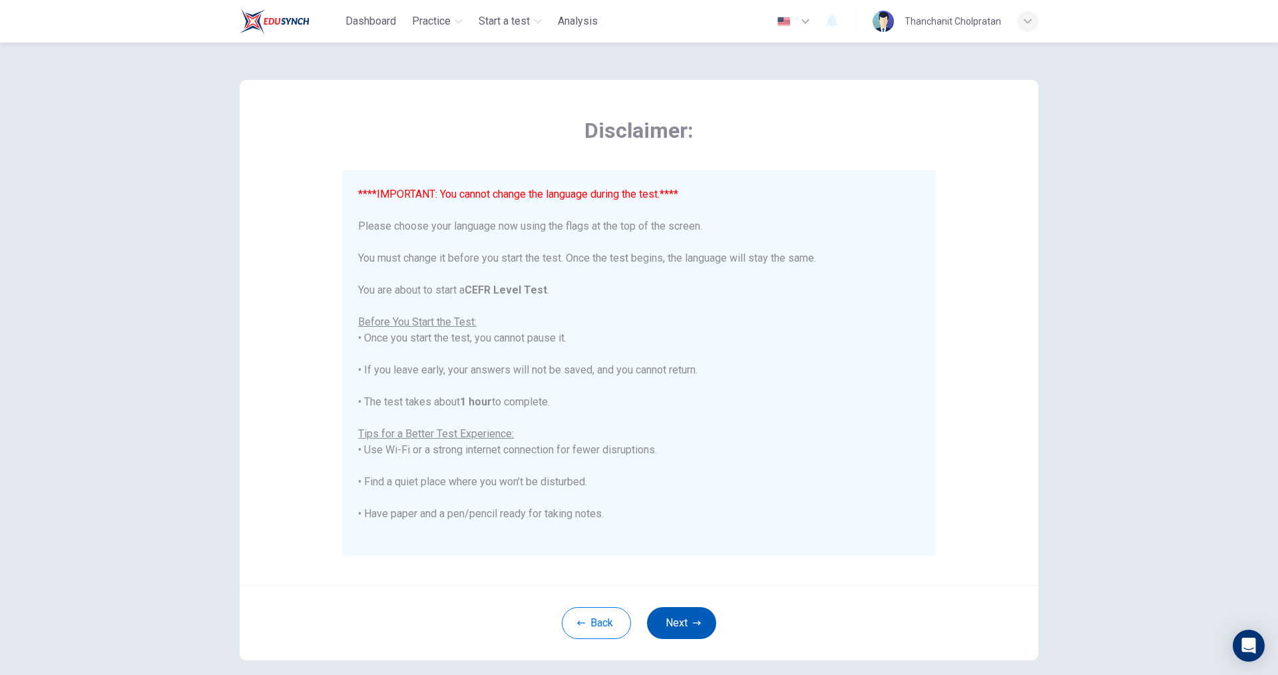
click at [685, 613] on button "Next" at bounding box center [681, 623] width 69 height 32
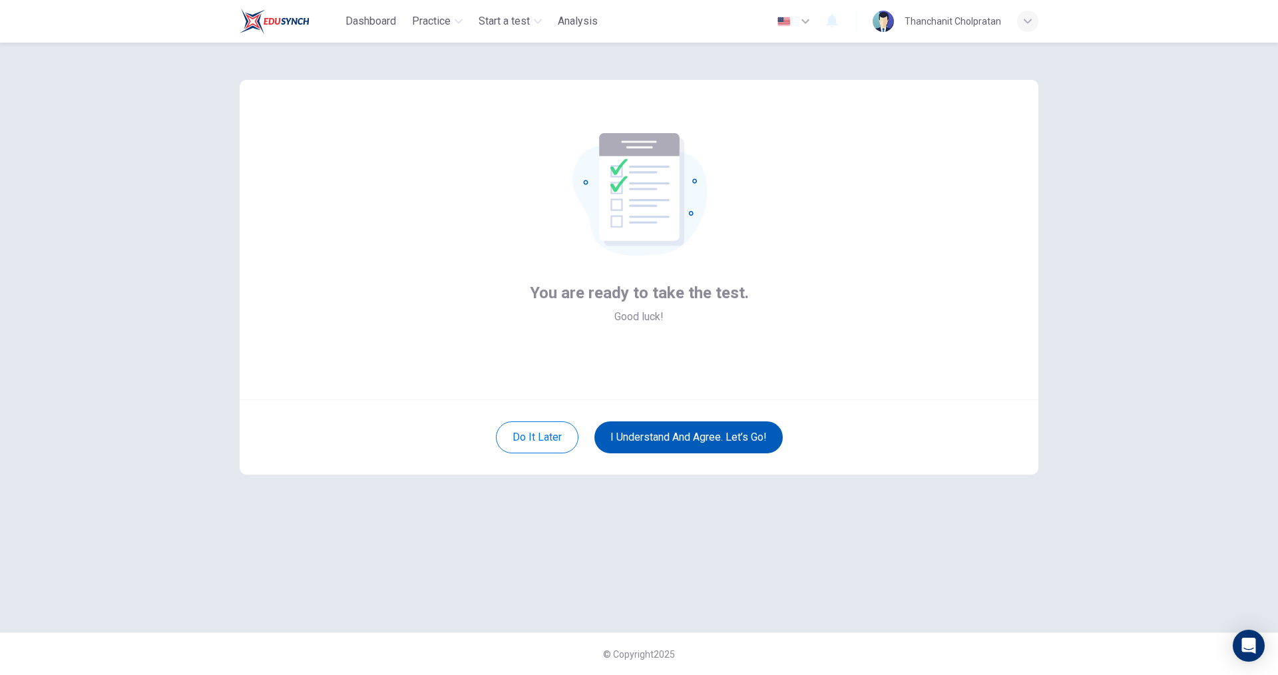
click at [691, 443] on button "I understand and agree. Let’s go!" at bounding box center [688, 437] width 188 height 32
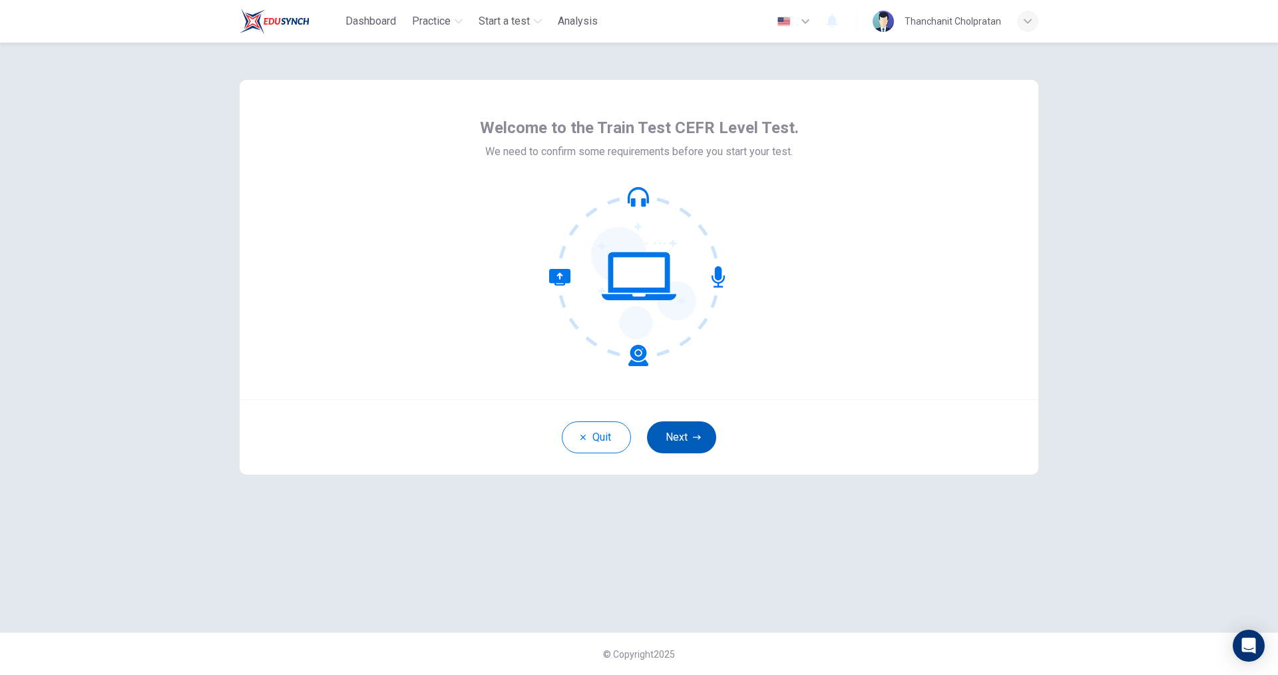
click at [678, 440] on button "Next" at bounding box center [681, 437] width 69 height 32
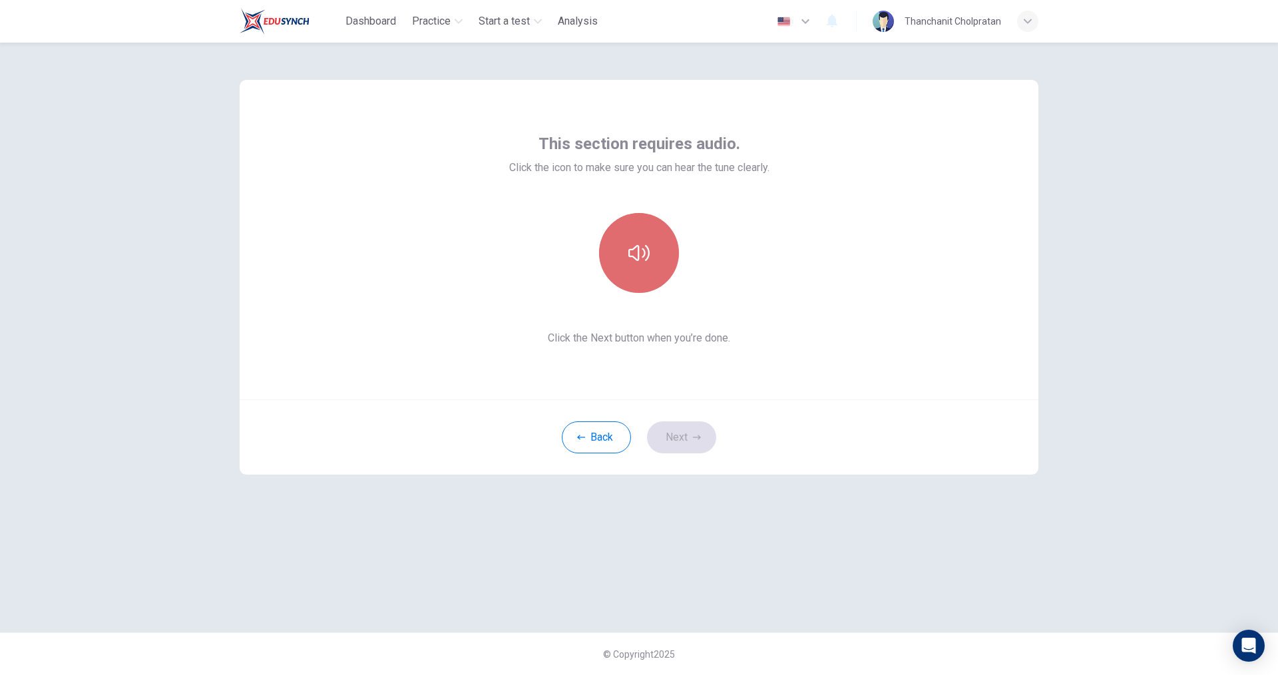
click at [639, 278] on button "button" at bounding box center [639, 253] width 80 height 80
click at [693, 434] on icon "button" at bounding box center [697, 437] width 8 height 8
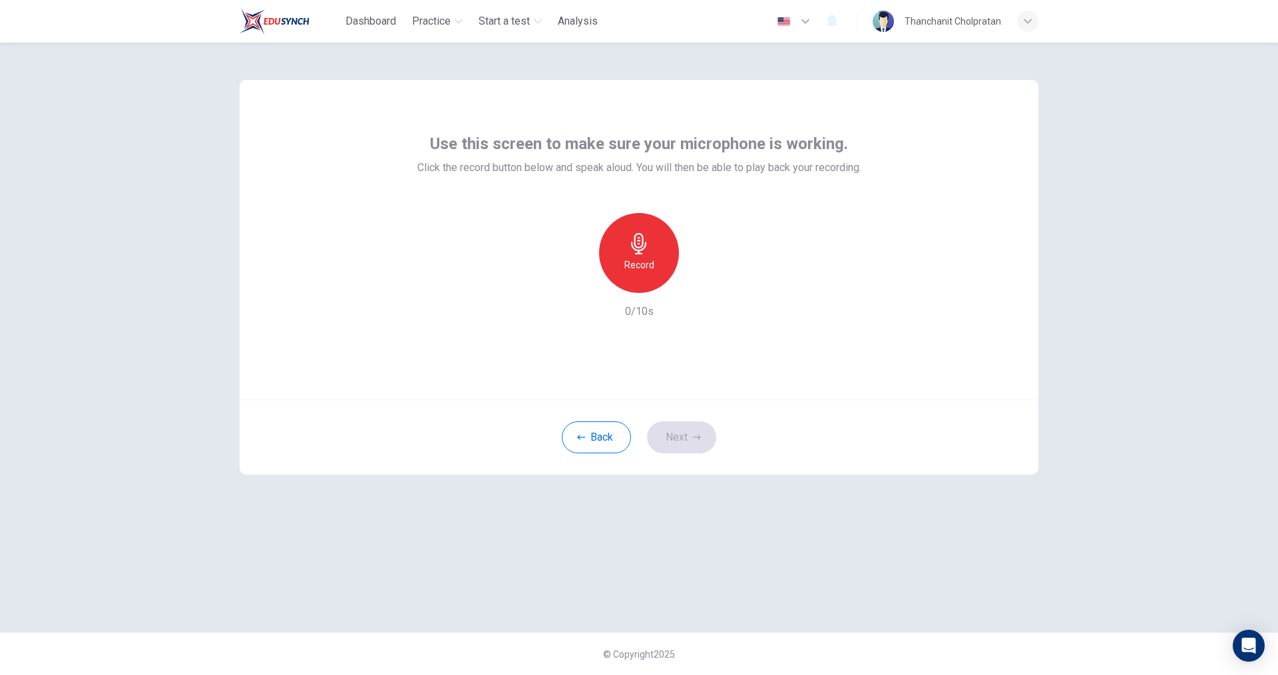
click at [644, 270] on h6 "Record" at bounding box center [639, 265] width 30 height 16
click at [644, 274] on div "Stop" at bounding box center [639, 253] width 80 height 80
click at [700, 283] on icon "button" at bounding box center [701, 282] width 6 height 8
click at [697, 432] on button "Next" at bounding box center [681, 437] width 69 height 32
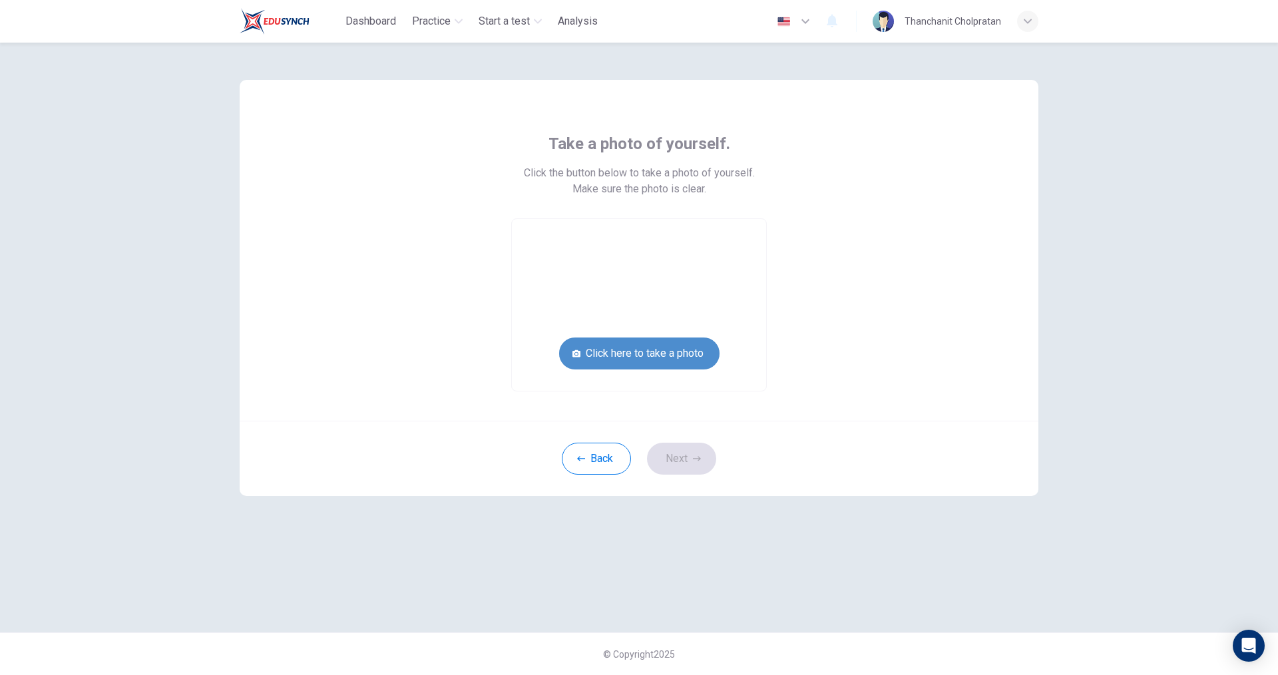
click at [671, 353] on button "Click here to take a photo" at bounding box center [639, 353] width 160 height 32
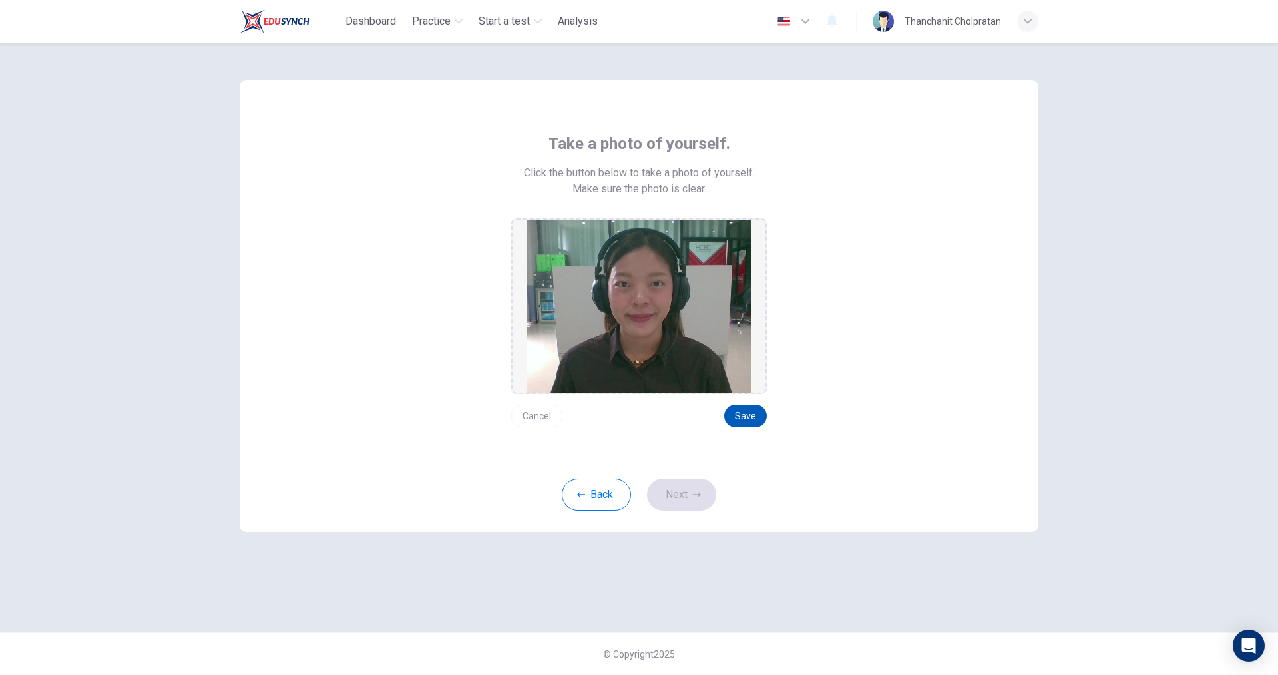
click at [756, 415] on button "Save" at bounding box center [745, 416] width 43 height 23
click at [687, 489] on button "Next" at bounding box center [681, 495] width 69 height 32
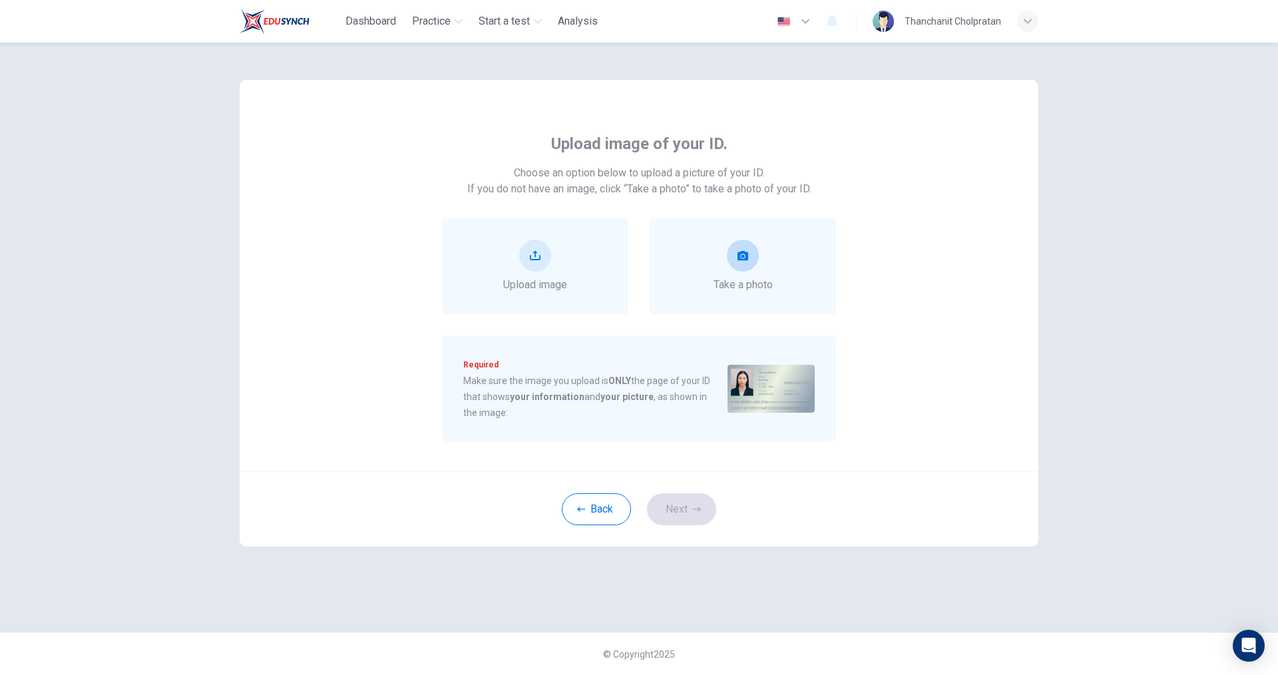
click at [759, 267] on div "Take a photo" at bounding box center [742, 266] width 59 height 53
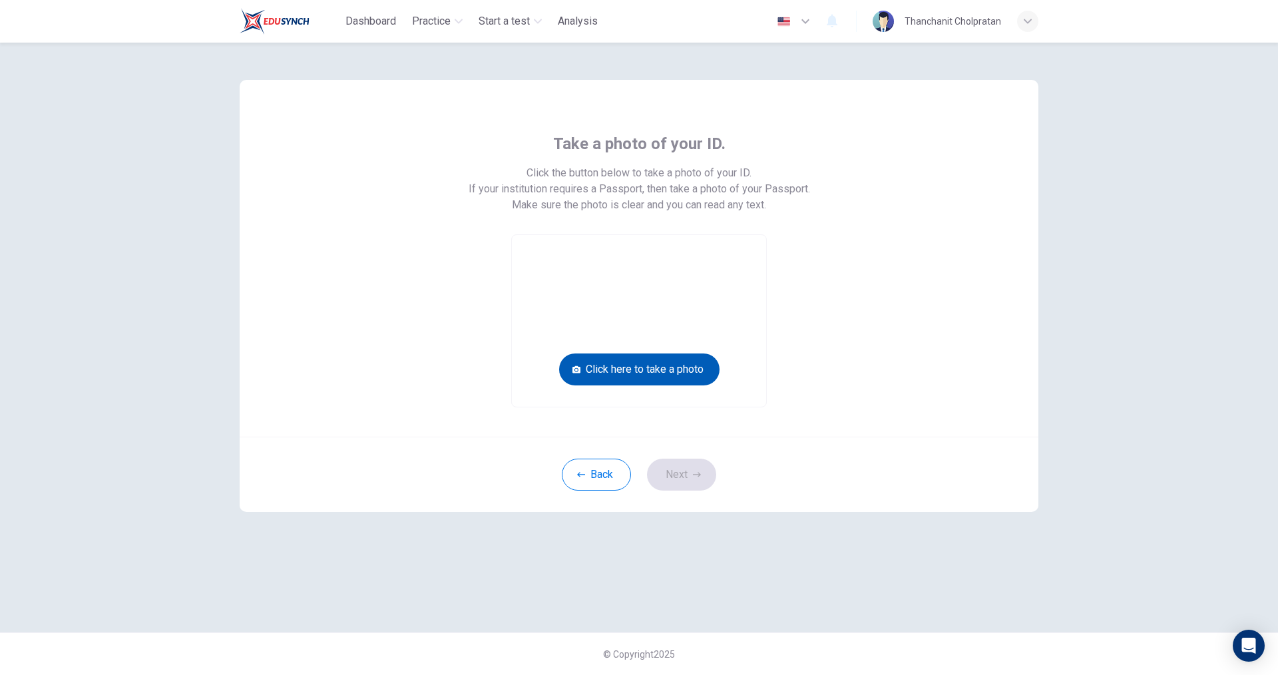
click at [683, 358] on button "Click here to take a photo" at bounding box center [639, 369] width 160 height 32
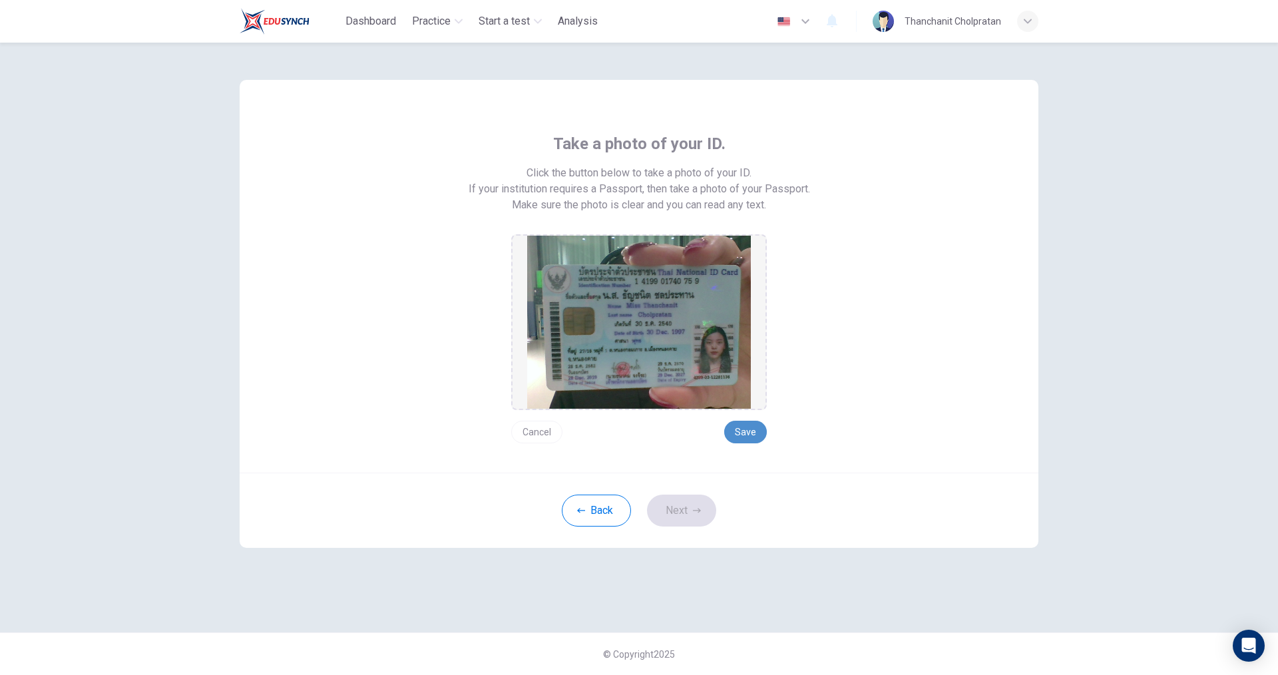
click at [743, 434] on button "Save" at bounding box center [745, 432] width 43 height 23
click at [677, 512] on button "Next" at bounding box center [681, 510] width 69 height 32
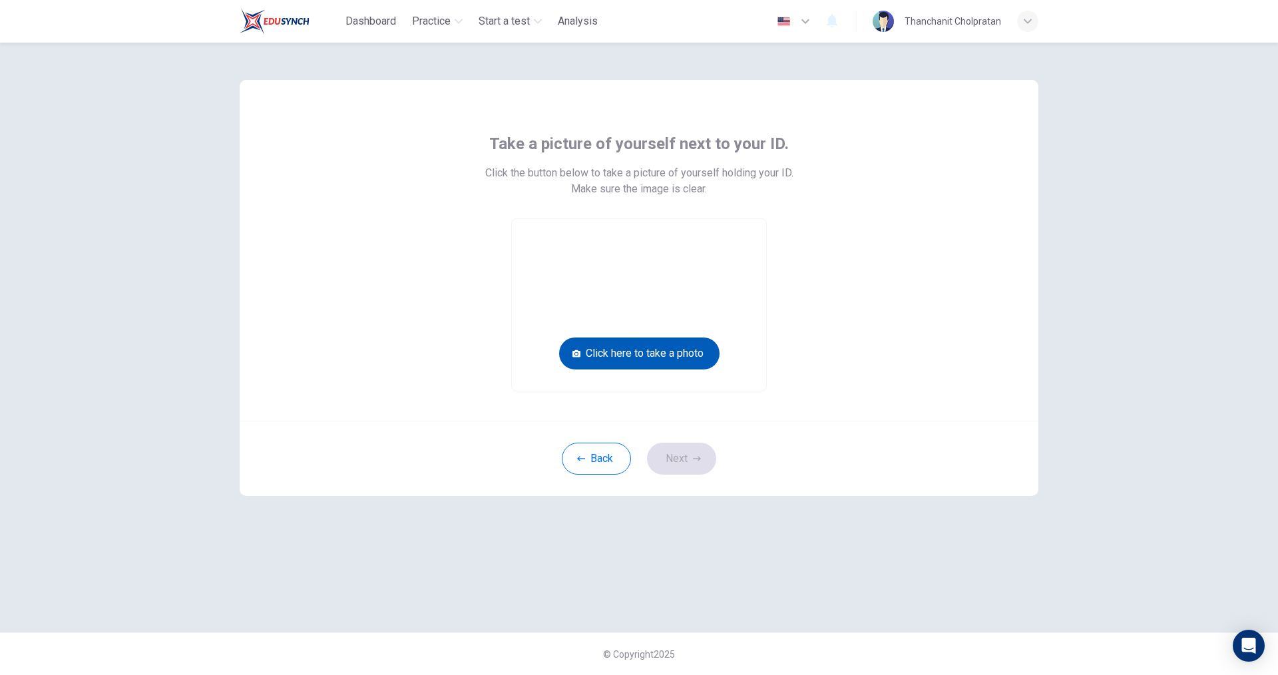
click at [683, 356] on button "Click here to take a photo" at bounding box center [639, 353] width 160 height 32
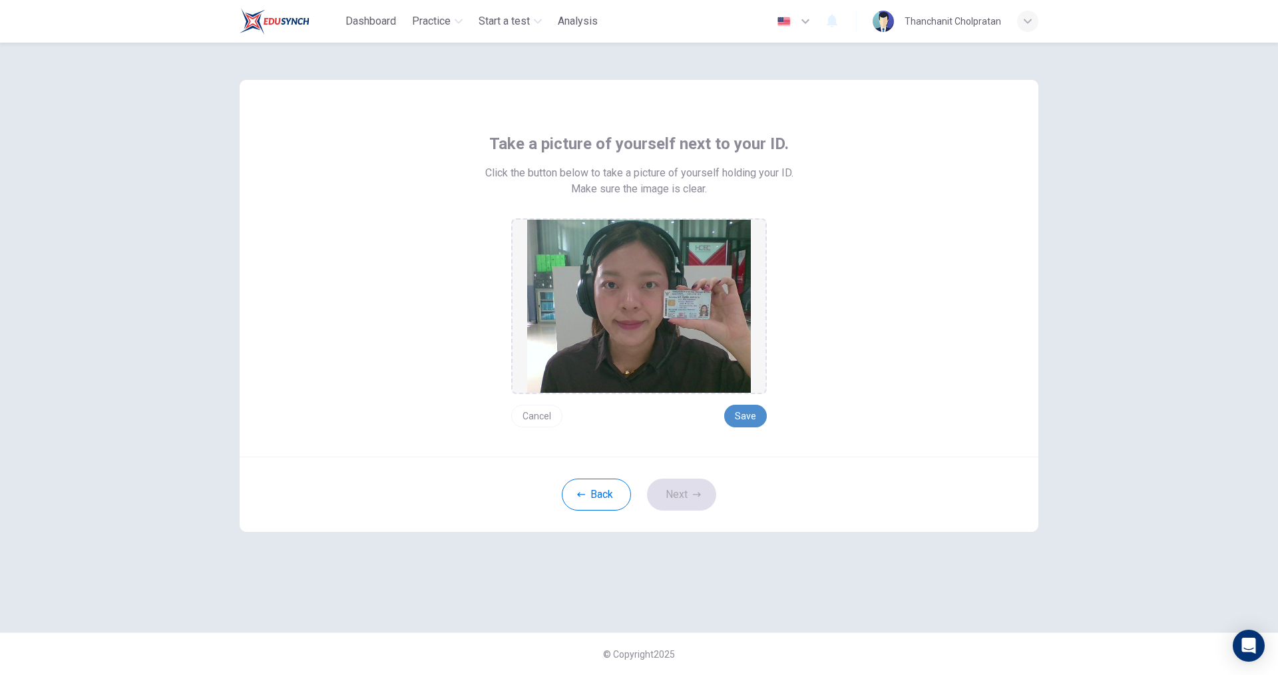
click at [757, 415] on button "Save" at bounding box center [745, 416] width 43 height 23
click at [691, 509] on button "Next" at bounding box center [681, 495] width 69 height 32
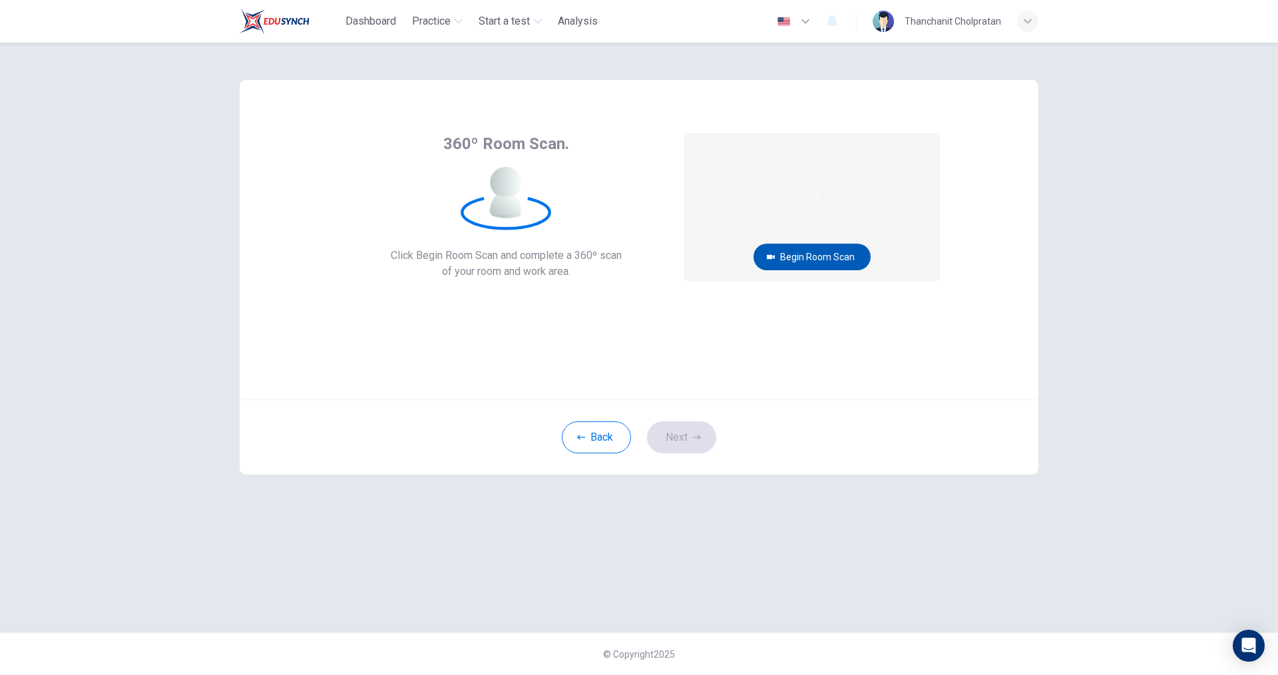
click at [784, 254] on button "Begin Room Scan" at bounding box center [811, 257] width 117 height 27
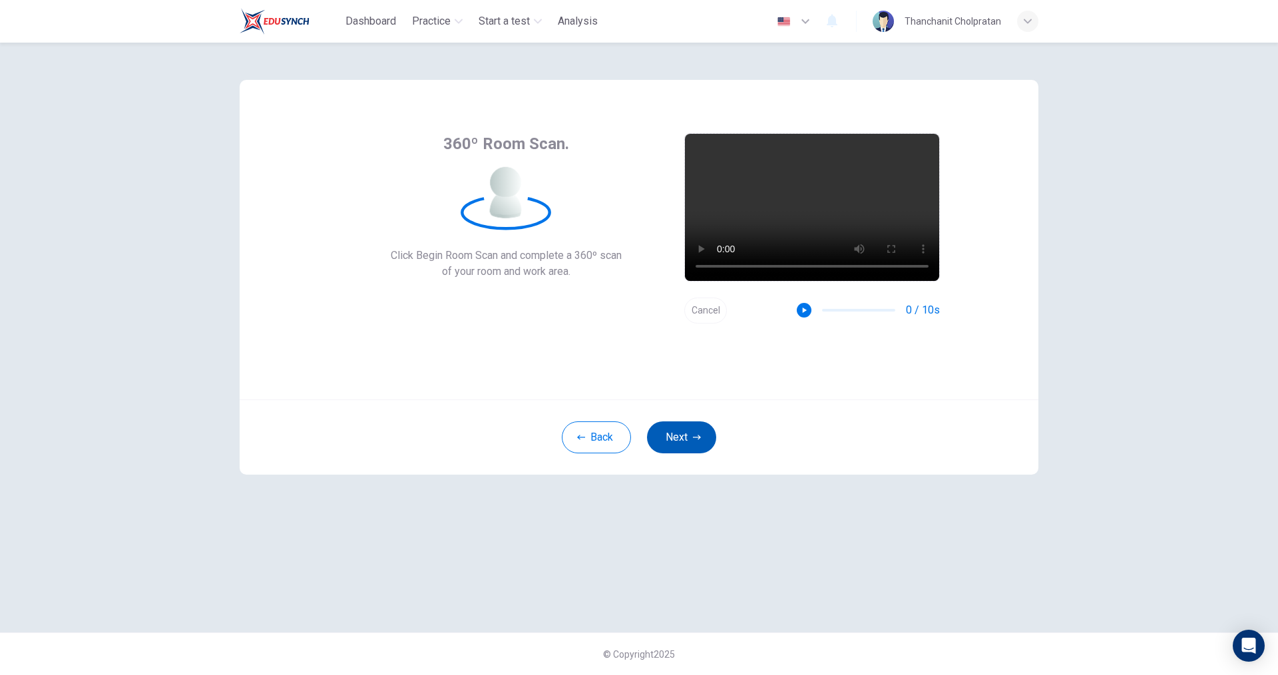
click at [686, 437] on button "Next" at bounding box center [681, 437] width 69 height 32
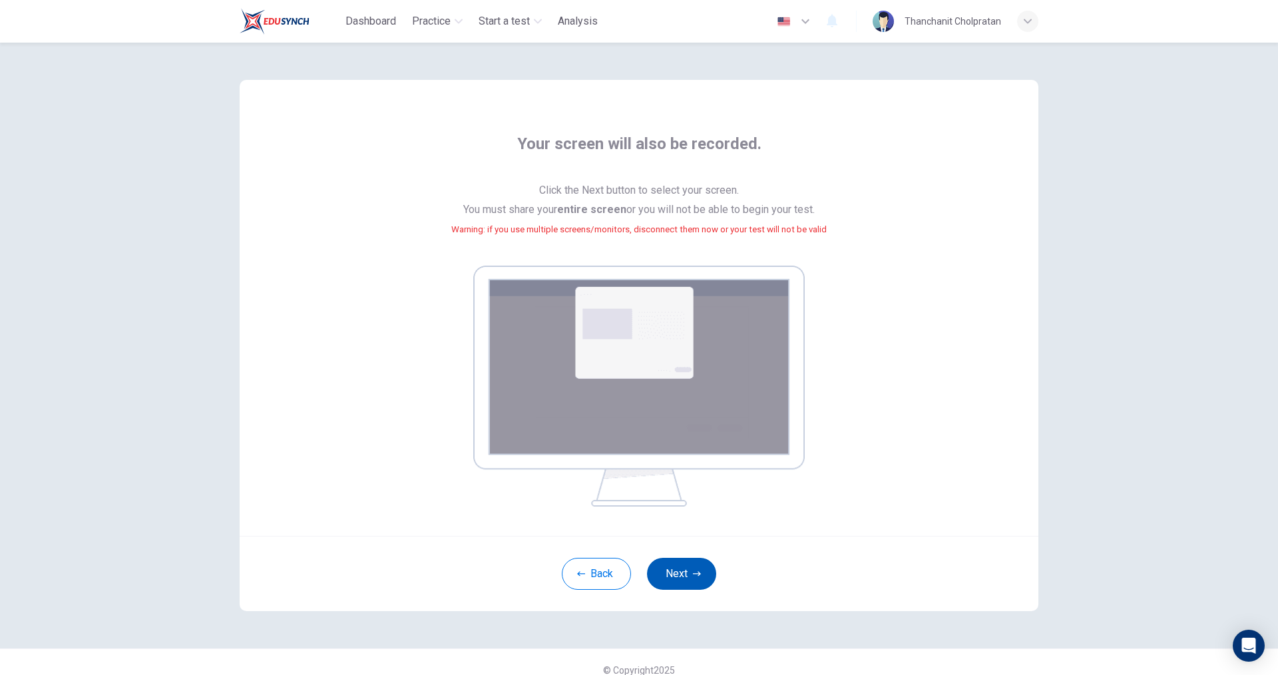
click at [695, 572] on icon "button" at bounding box center [697, 574] width 8 height 5
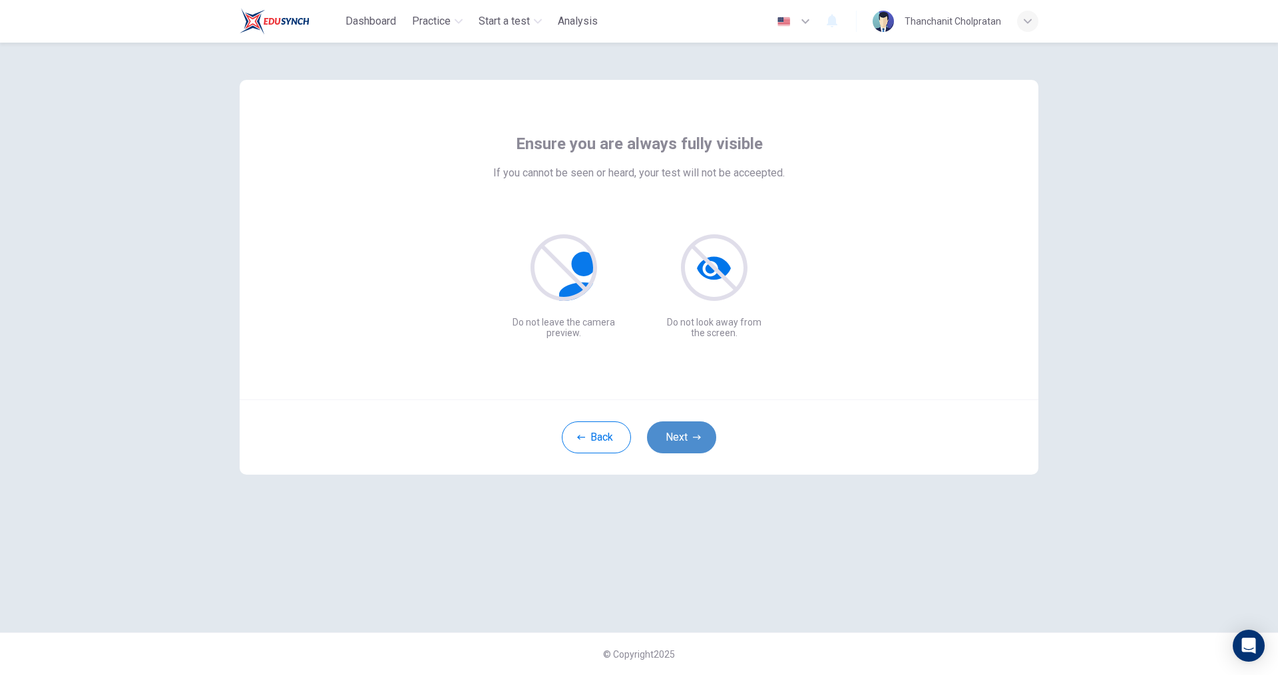
click at [703, 441] on button "Next" at bounding box center [681, 437] width 69 height 32
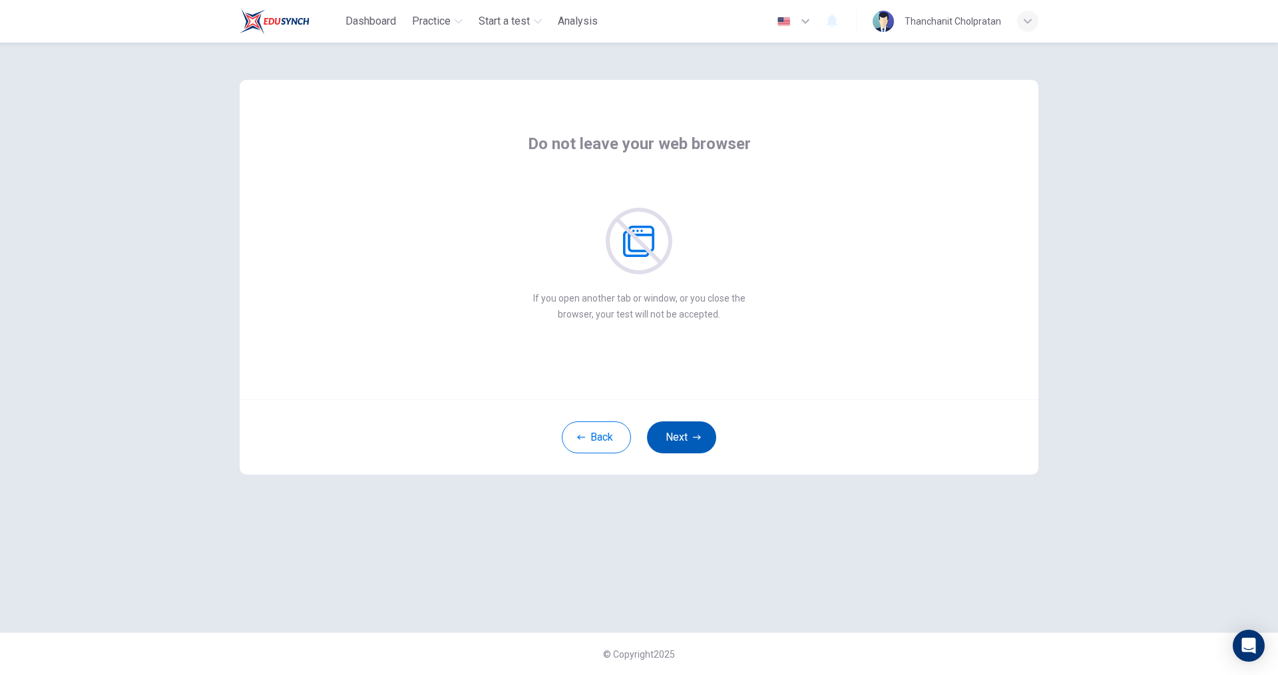
click at [703, 441] on button "Next" at bounding box center [681, 437] width 69 height 32
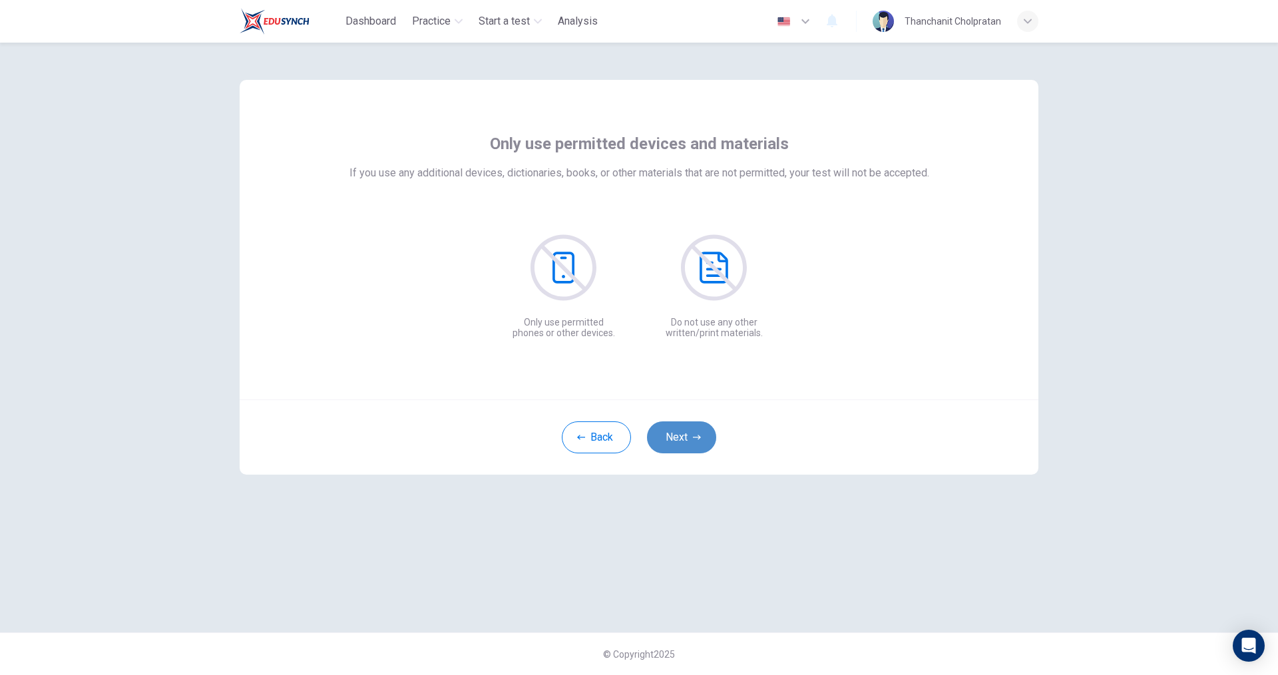
click at [703, 441] on button "Next" at bounding box center [681, 437] width 69 height 32
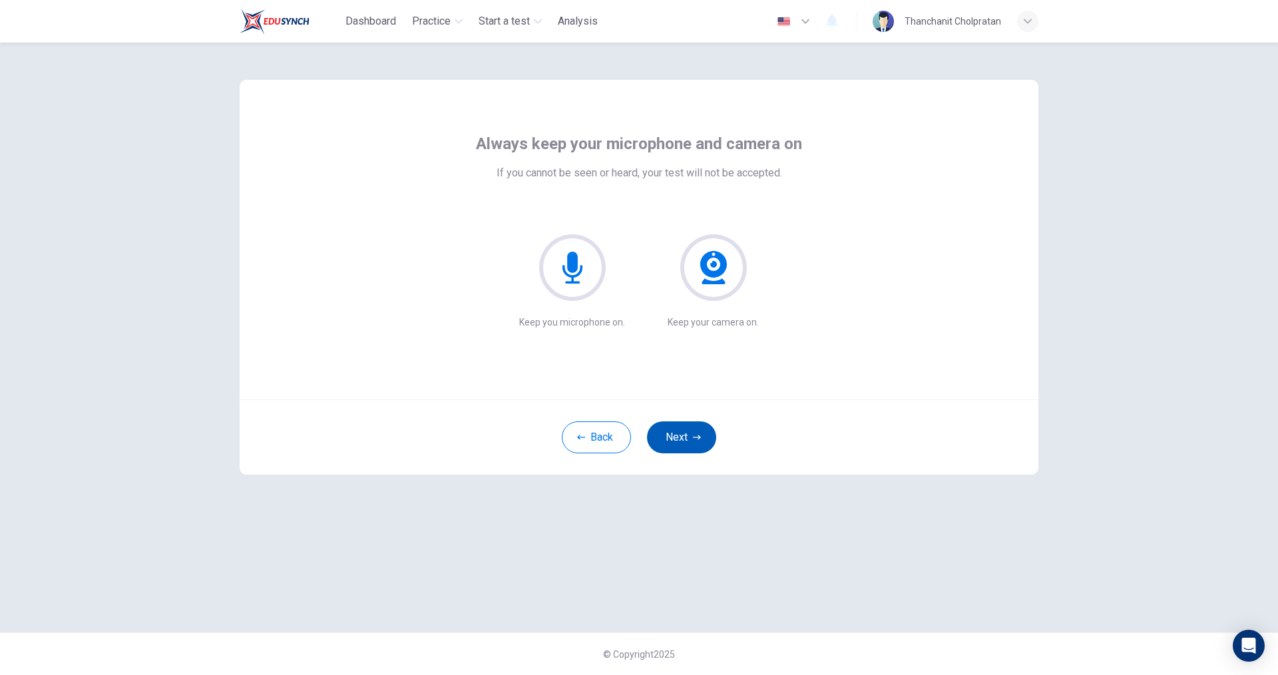
click at [703, 441] on button "Next" at bounding box center [681, 437] width 69 height 32
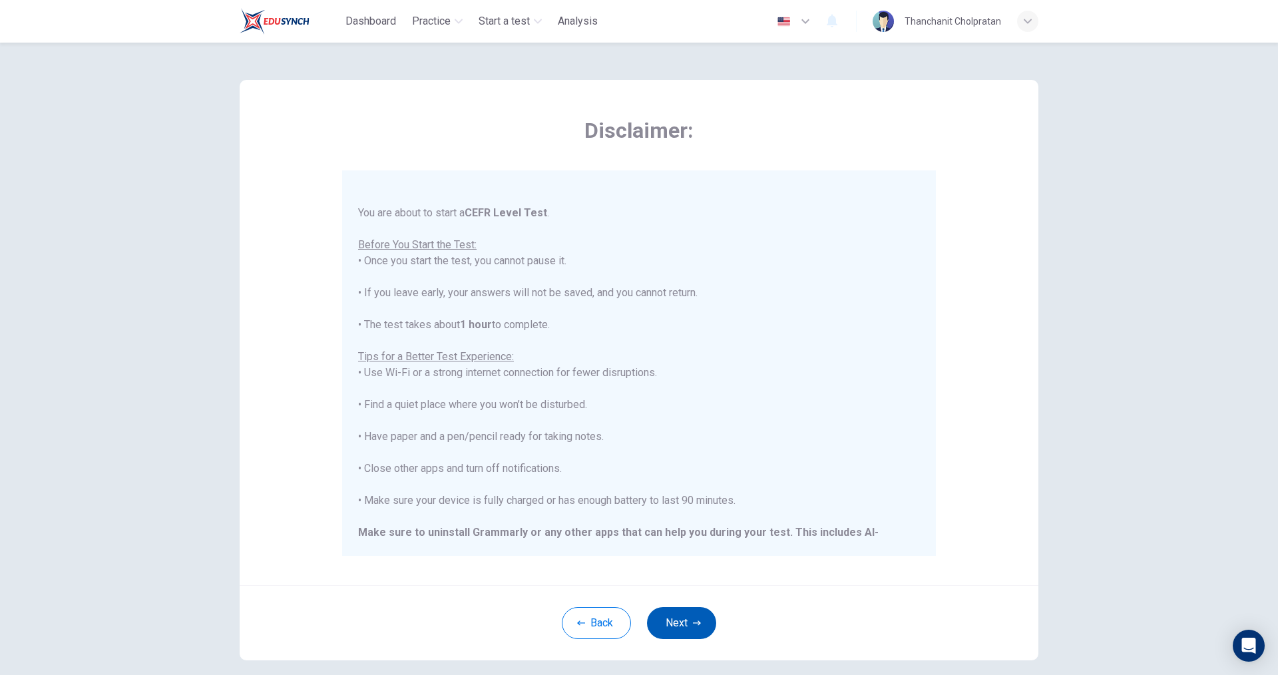
scroll to position [127, 0]
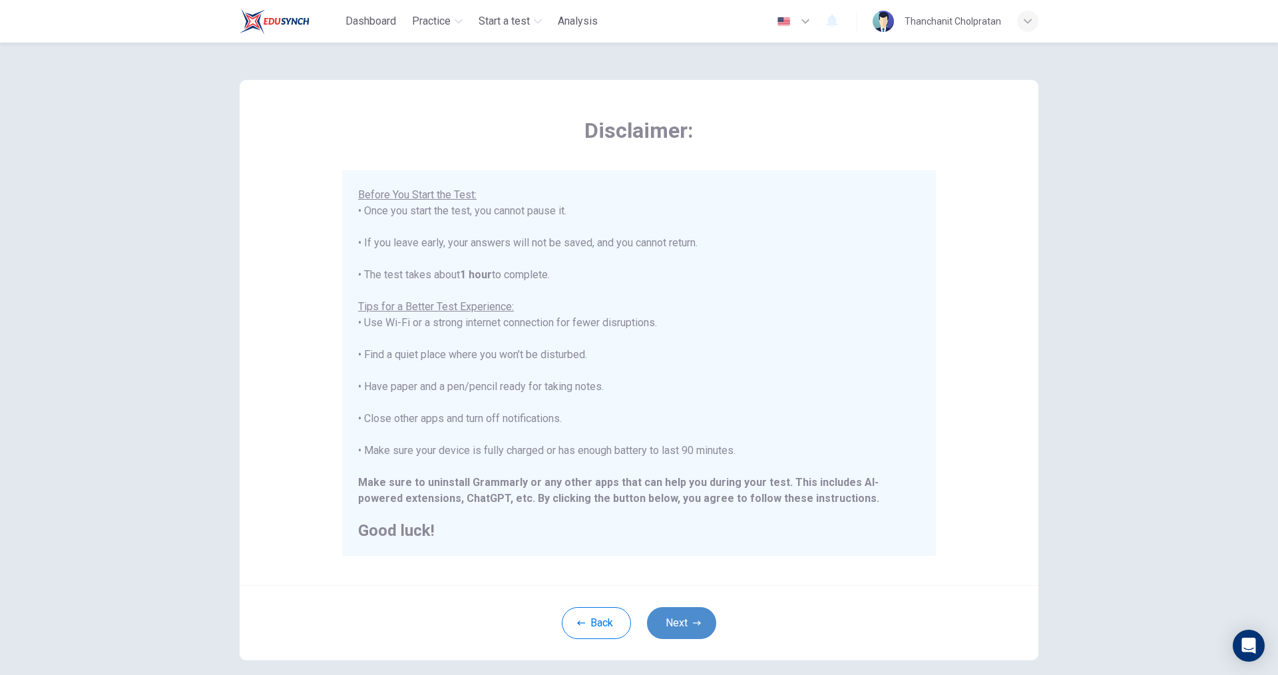
click at [680, 612] on button "Next" at bounding box center [681, 623] width 69 height 32
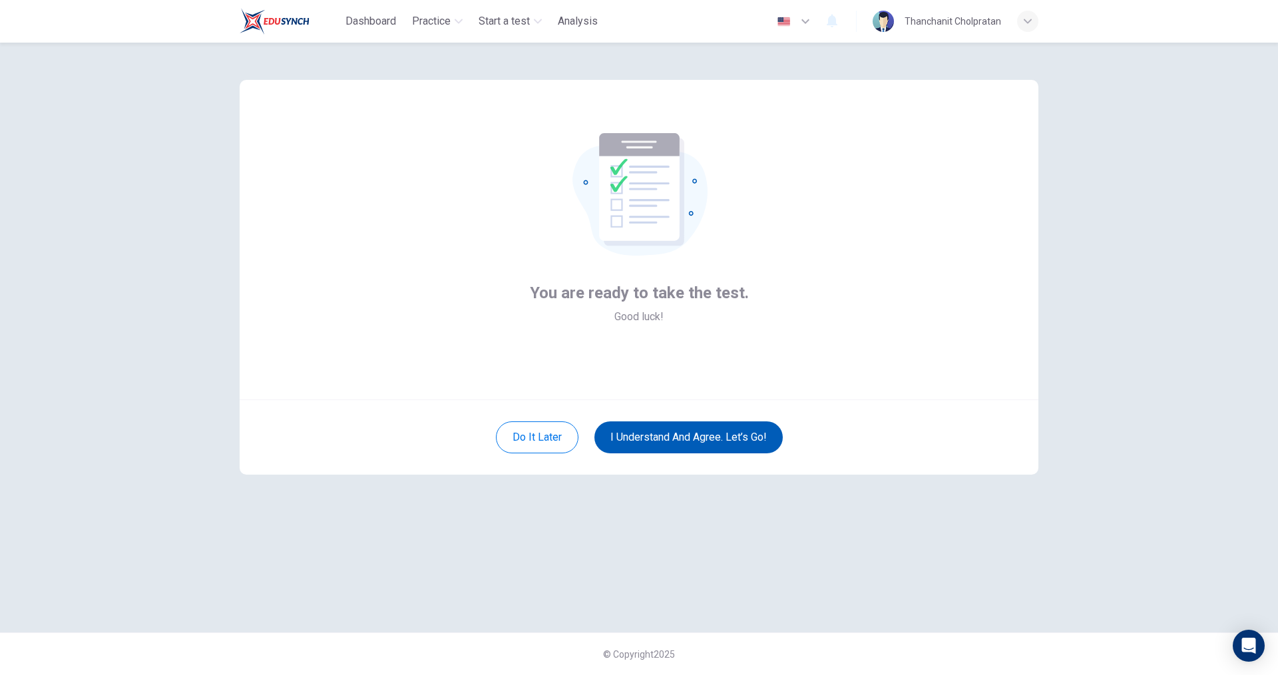
click at [753, 439] on button "I understand and agree. Let’s go!" at bounding box center [688, 437] width 188 height 32
